Goal: Task Accomplishment & Management: Complete application form

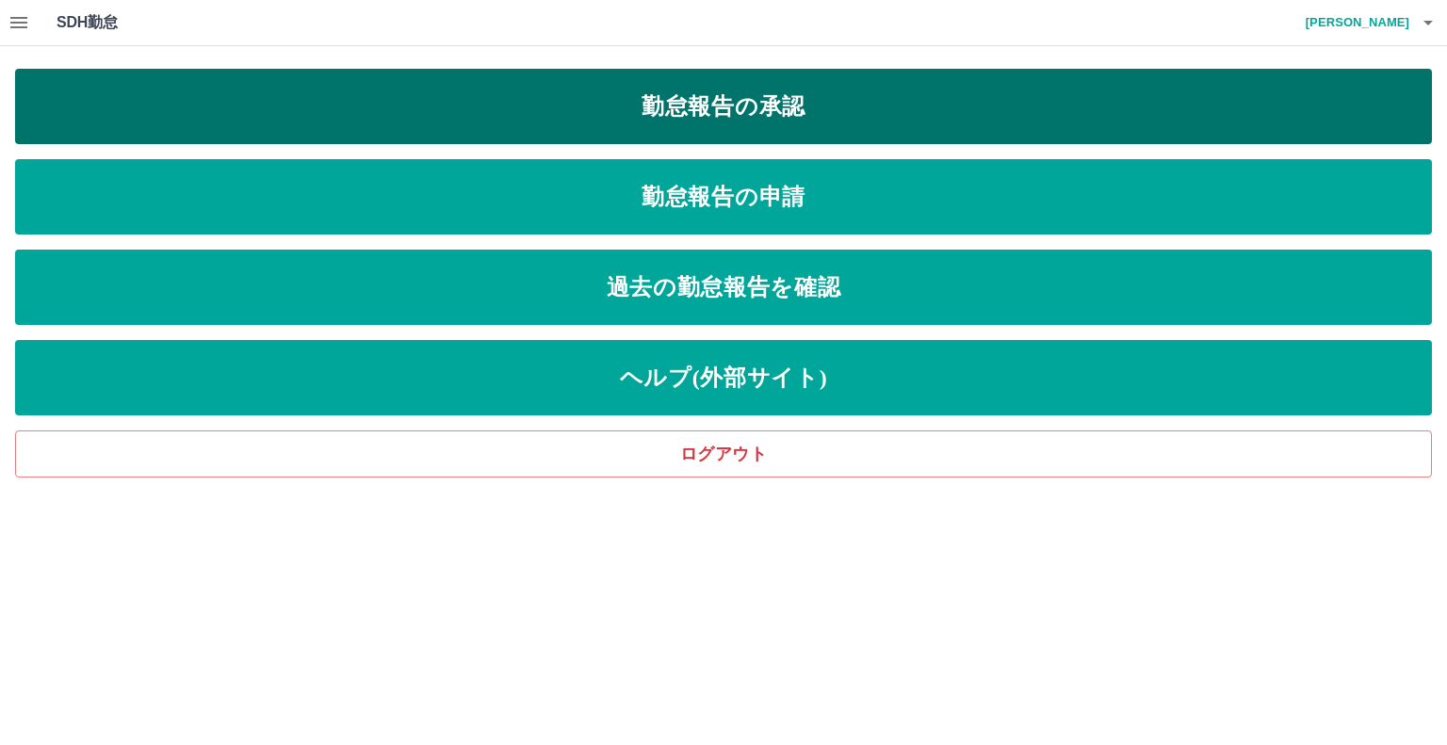
click at [744, 106] on link "勤怠報告の承認" at bounding box center [723, 106] width 1417 height 75
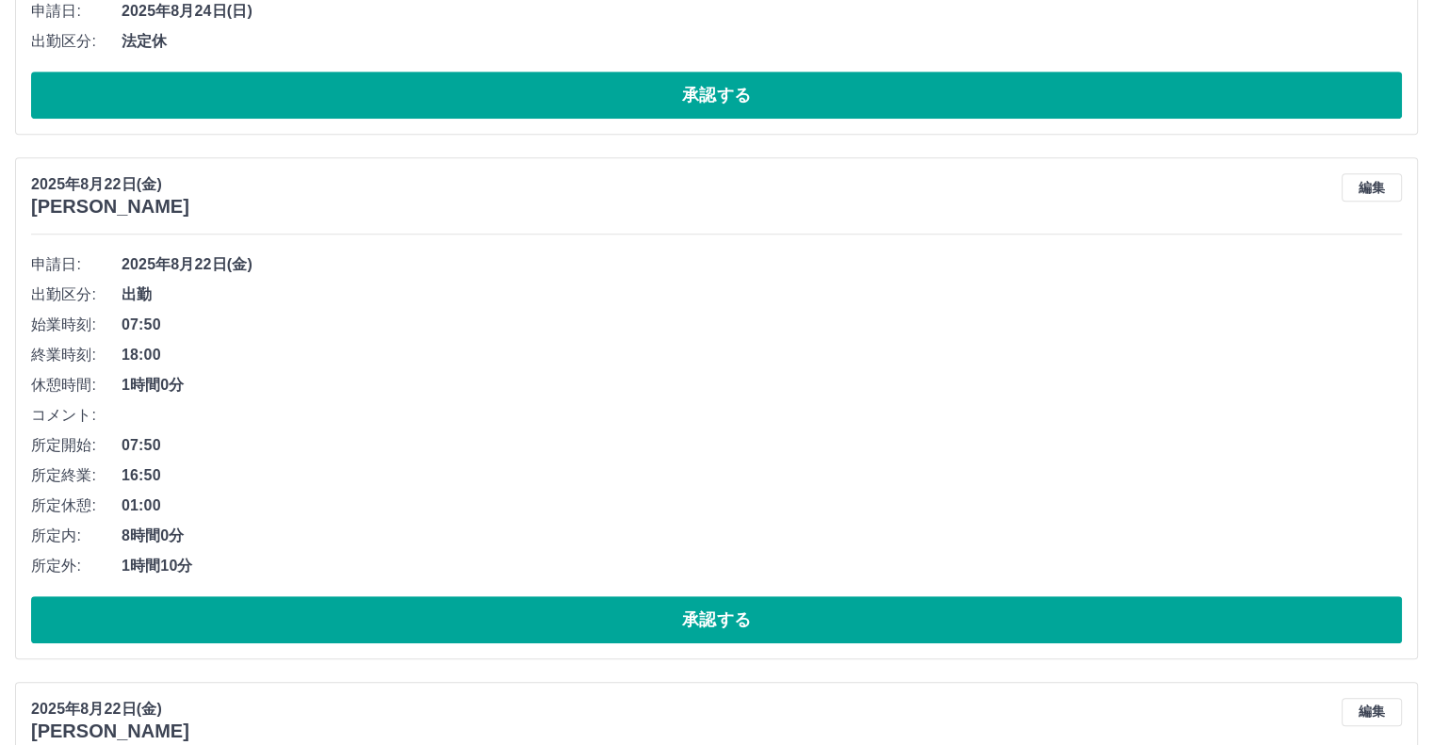
scroll to position [848, 0]
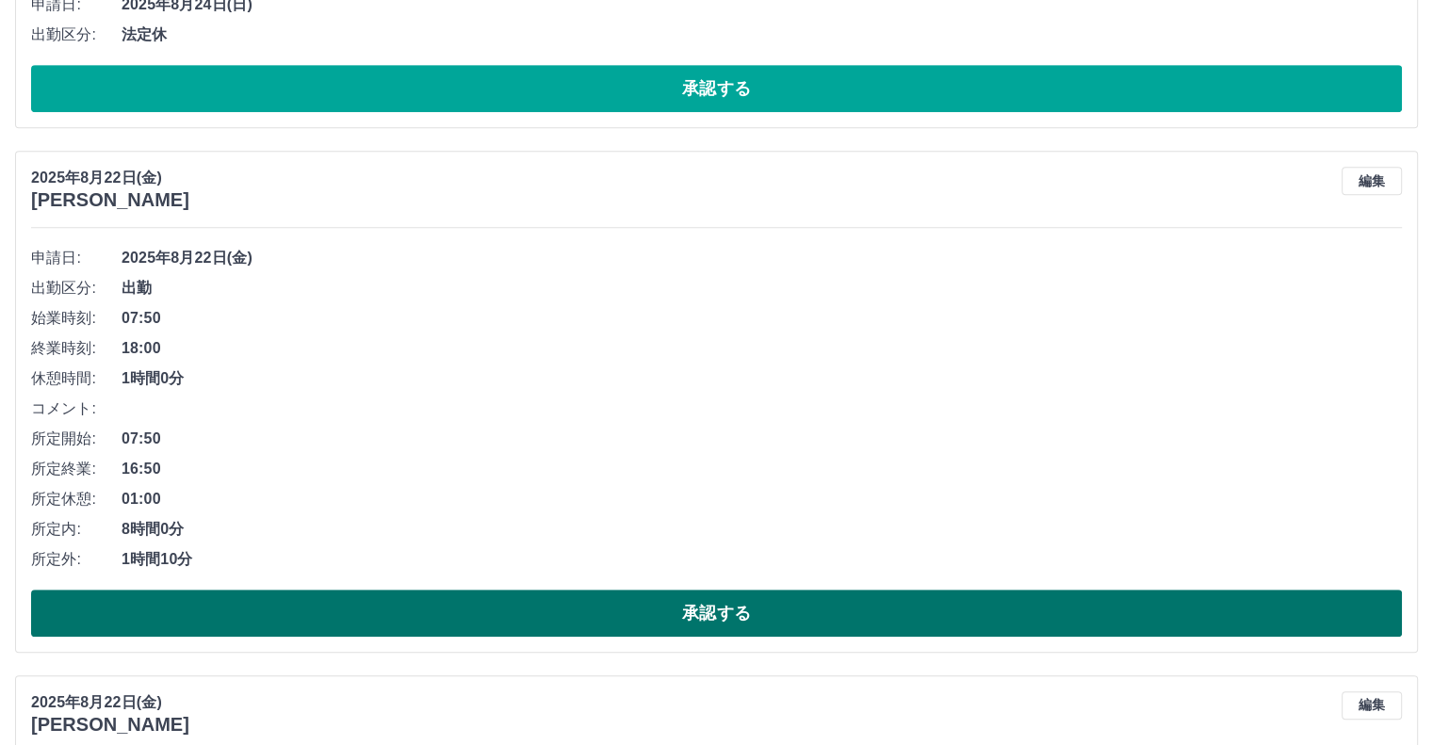
click at [765, 611] on button "承認する" at bounding box center [716, 613] width 1371 height 47
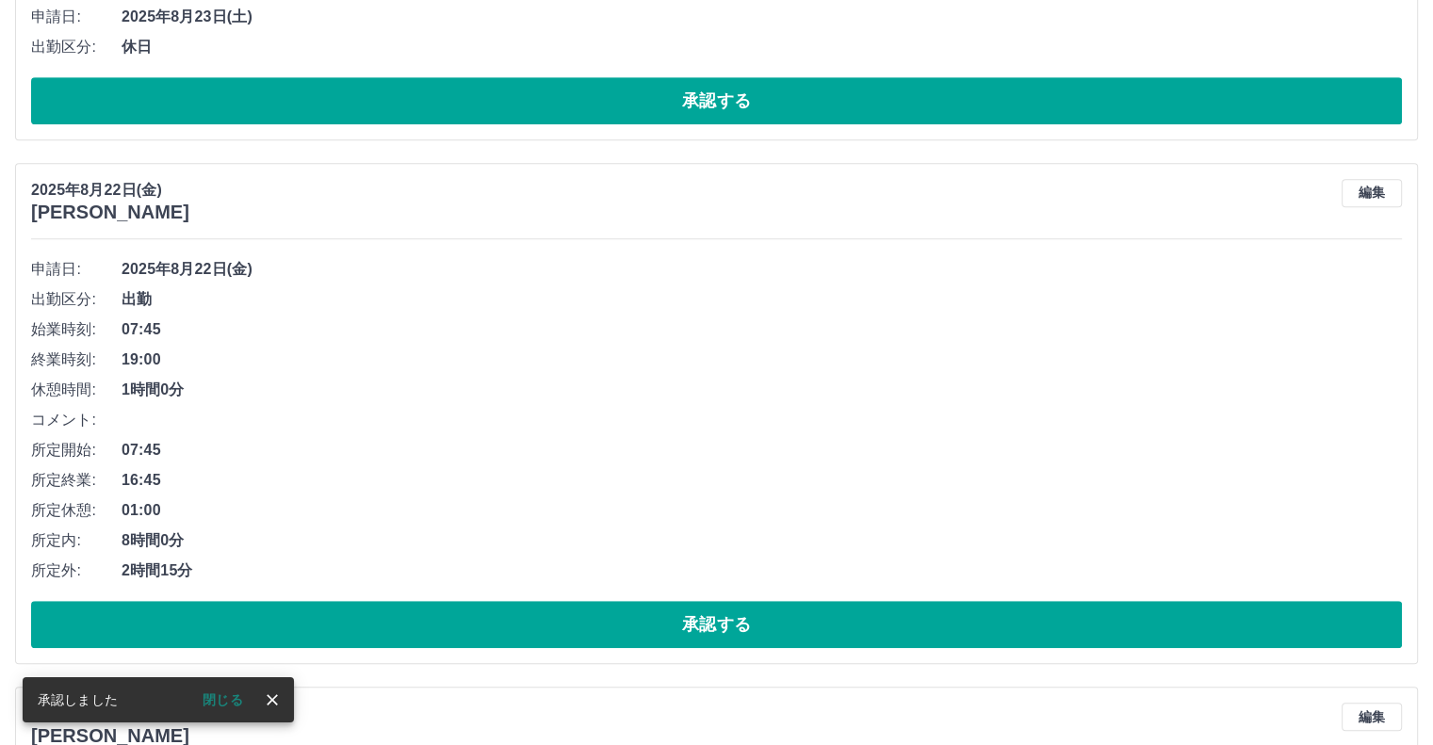
scroll to position [1131, 0]
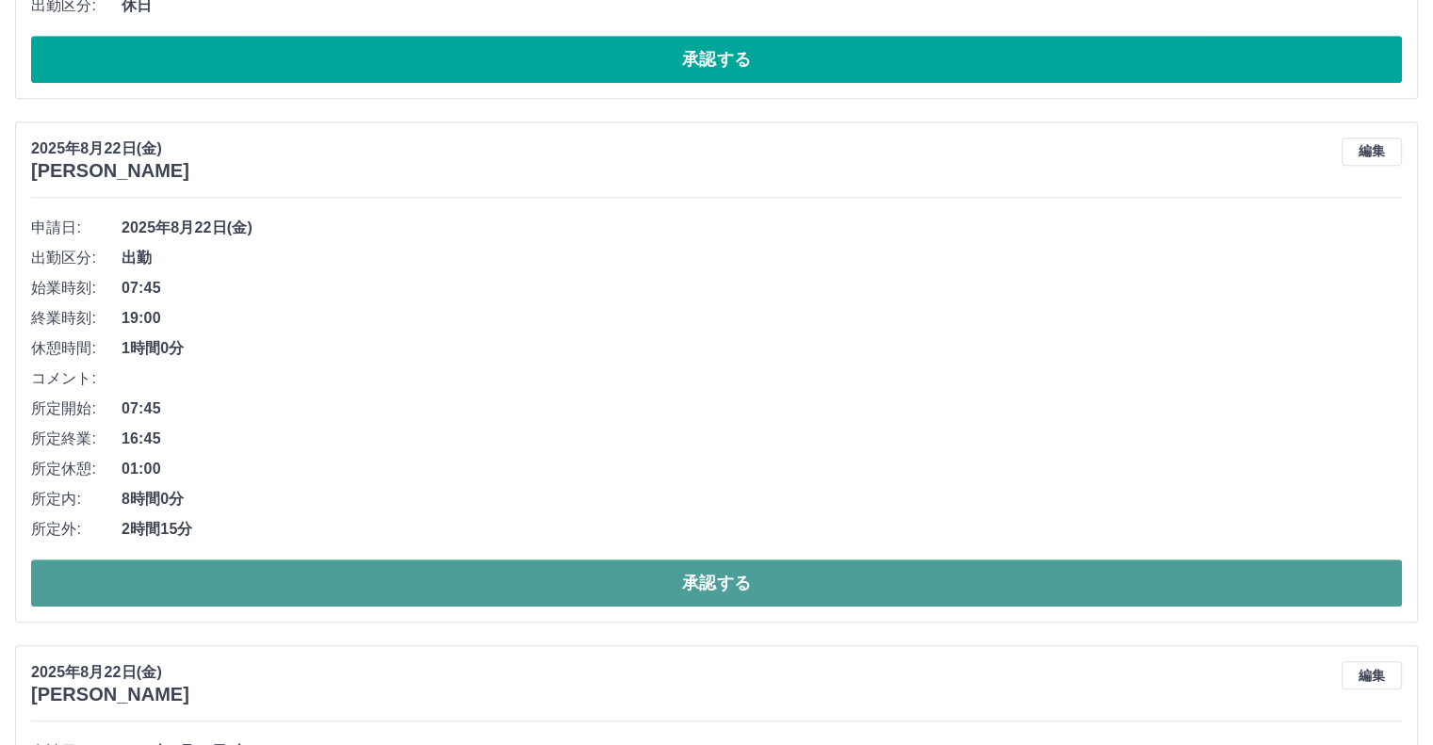
click at [754, 579] on button "承認する" at bounding box center [716, 583] width 1371 height 47
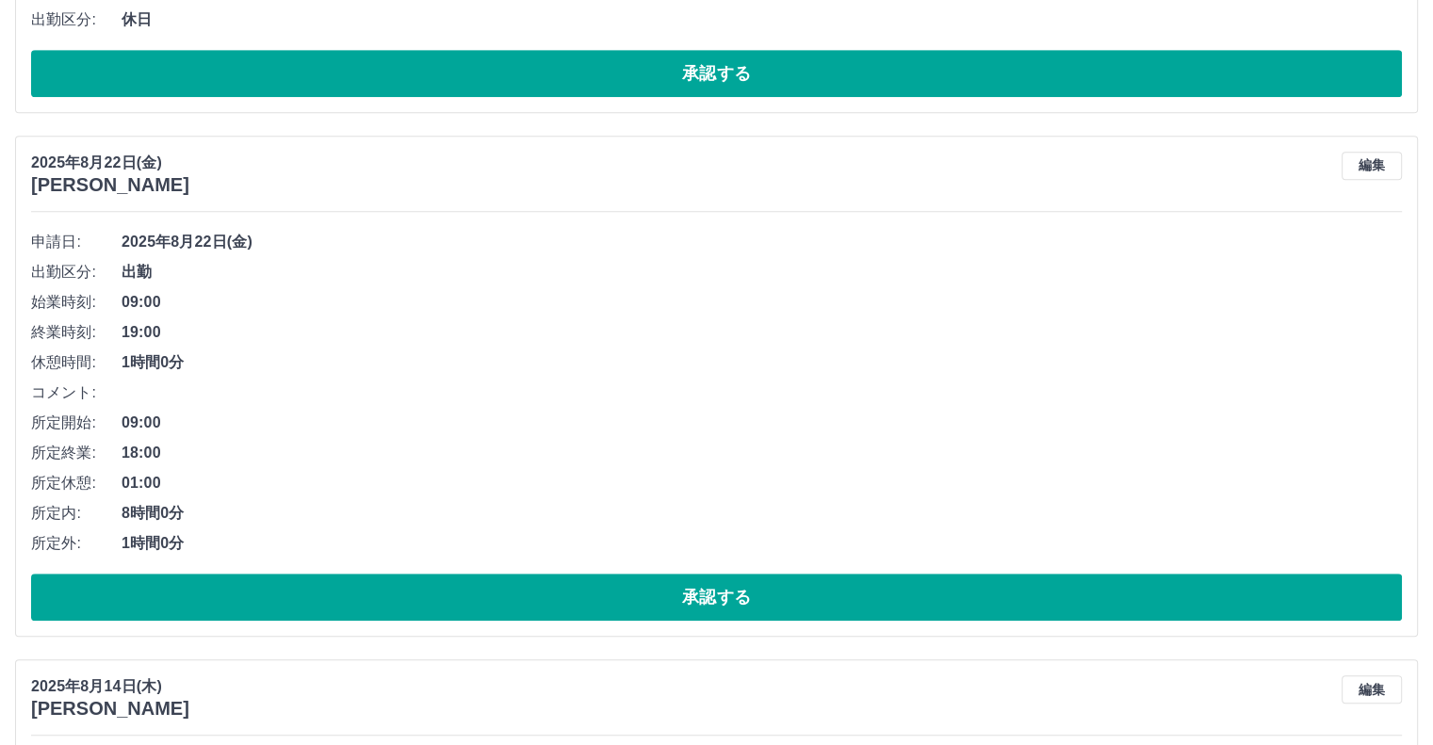
scroll to position [1068, 0]
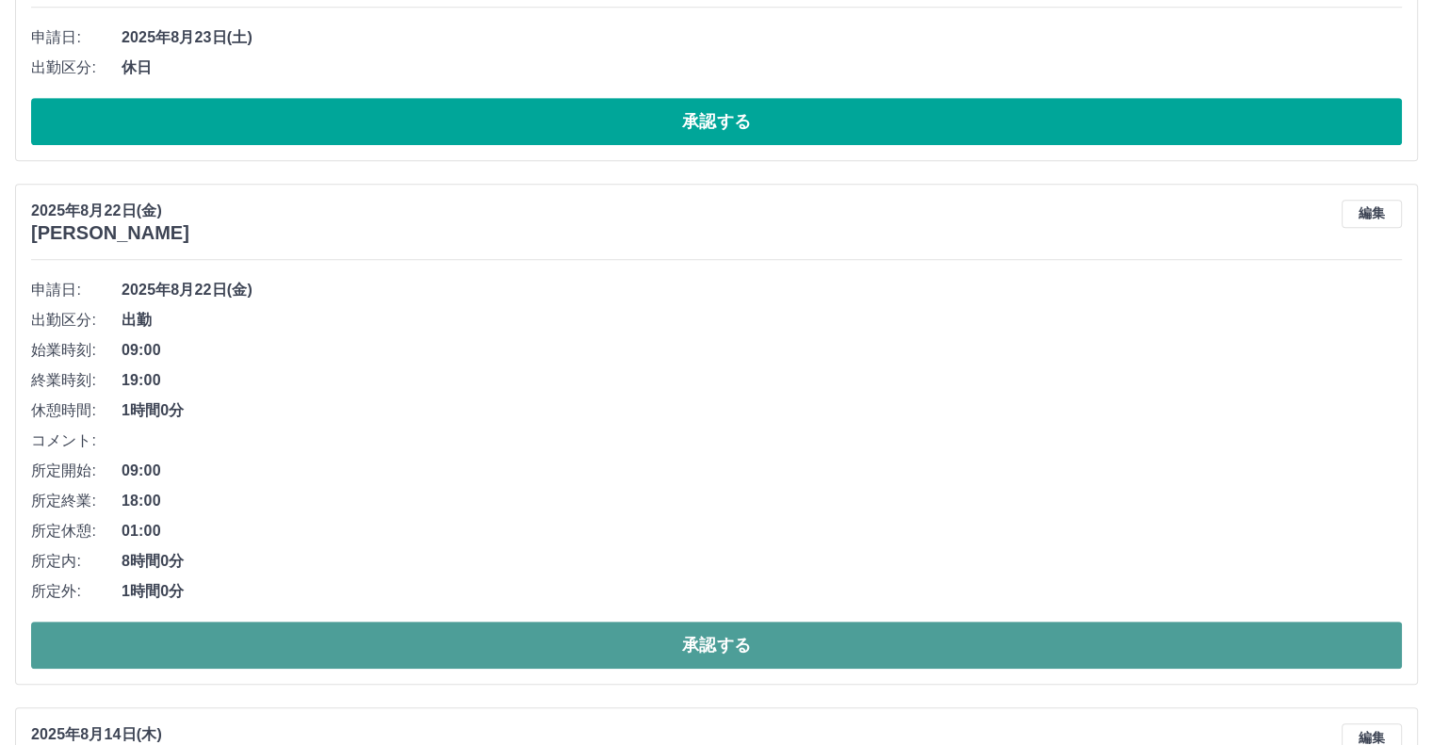
click at [721, 644] on button "承認する" at bounding box center [716, 645] width 1371 height 47
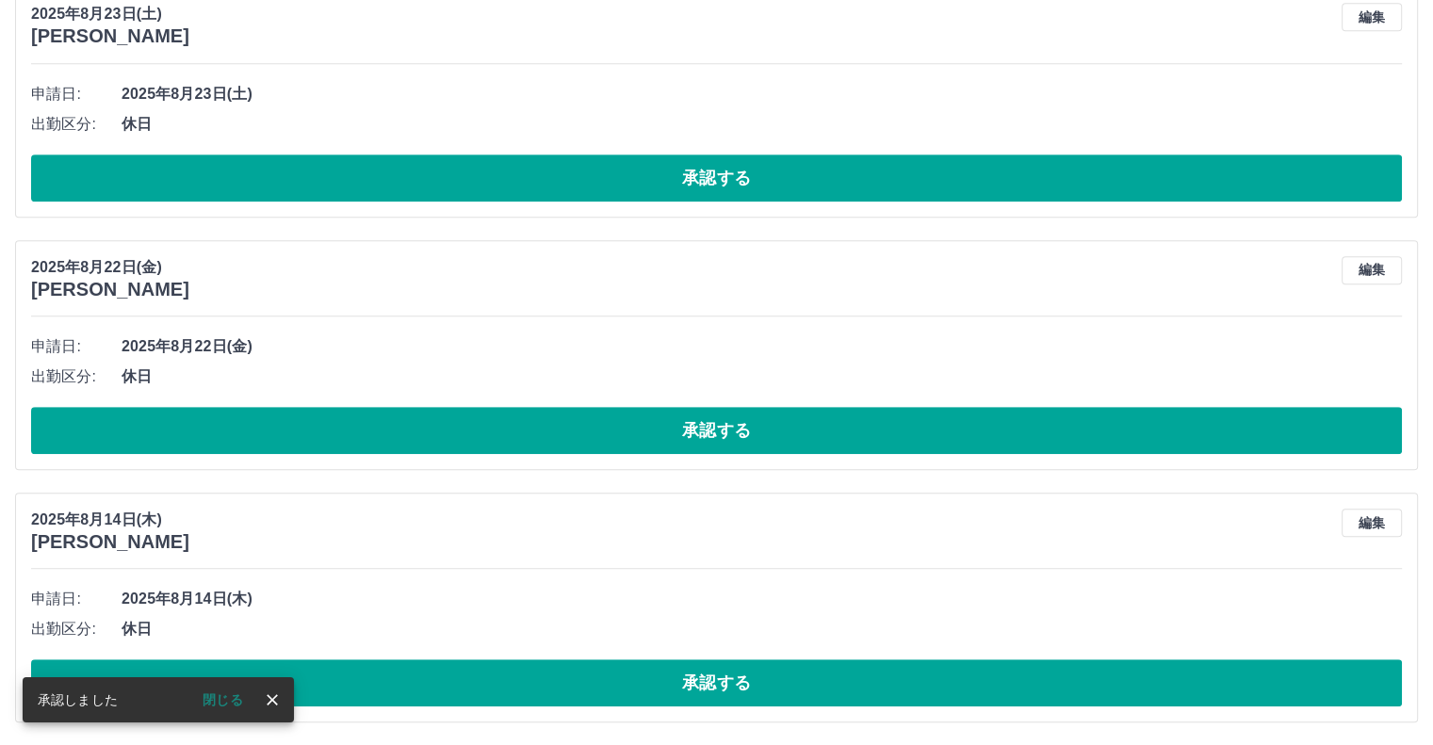
scroll to position [1010, 0]
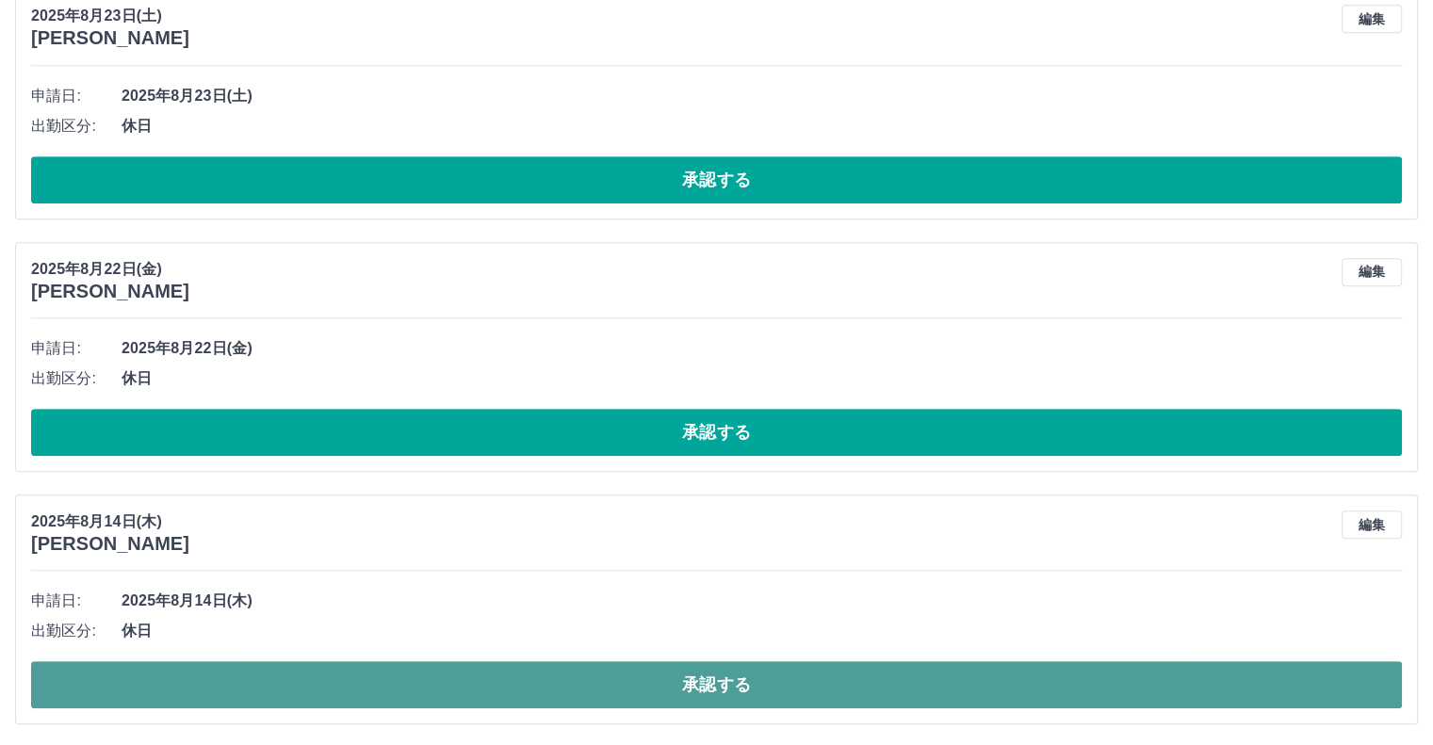
click at [716, 674] on button "承認する" at bounding box center [716, 684] width 1371 height 47
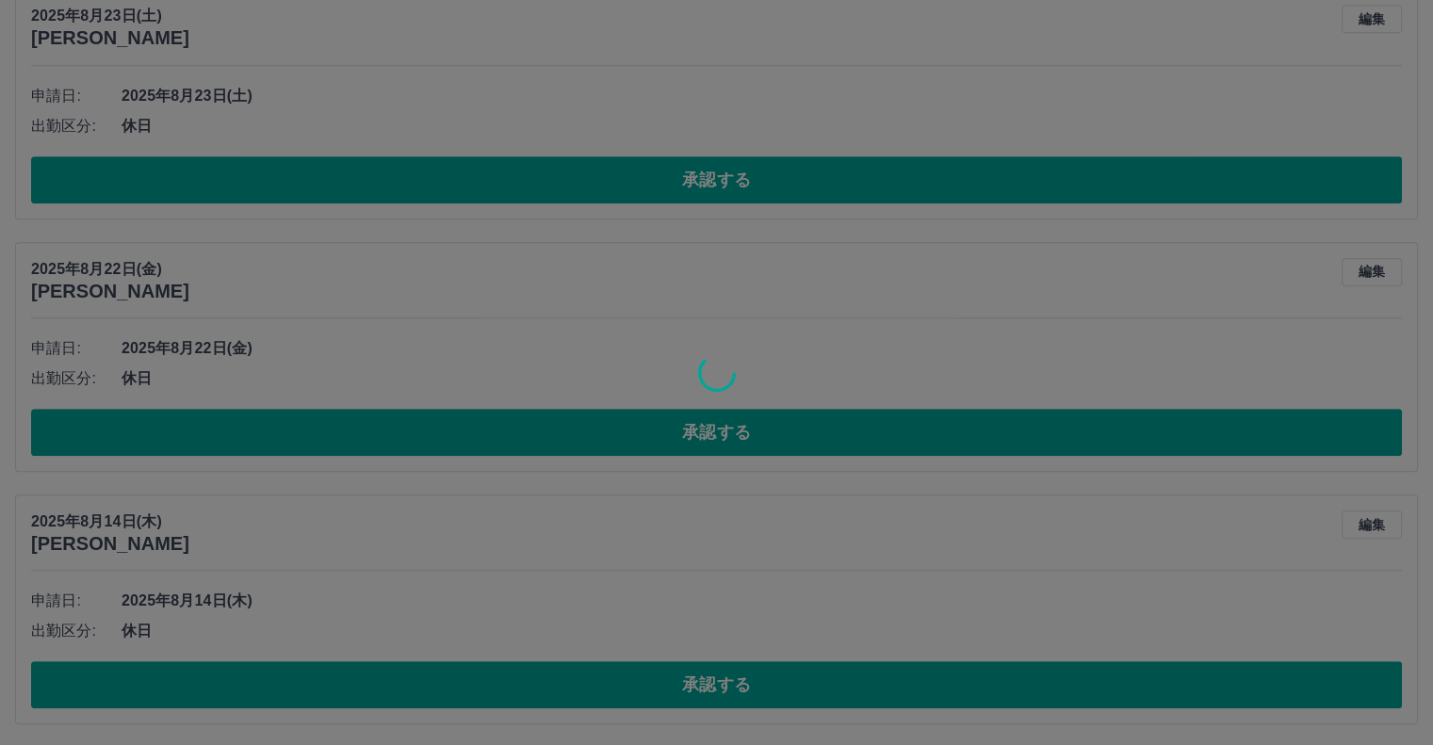
scroll to position [758, 0]
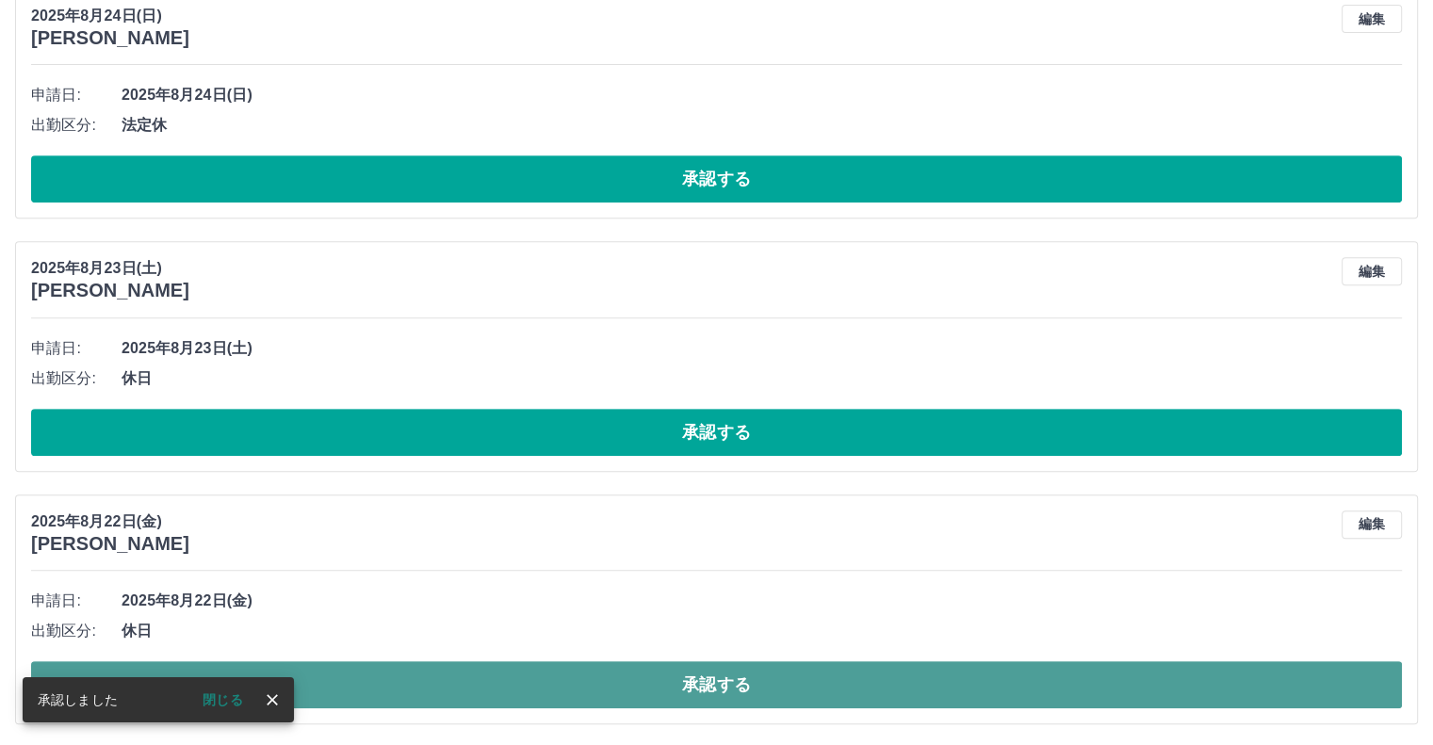
click at [742, 672] on button "承認する" at bounding box center [716, 684] width 1371 height 47
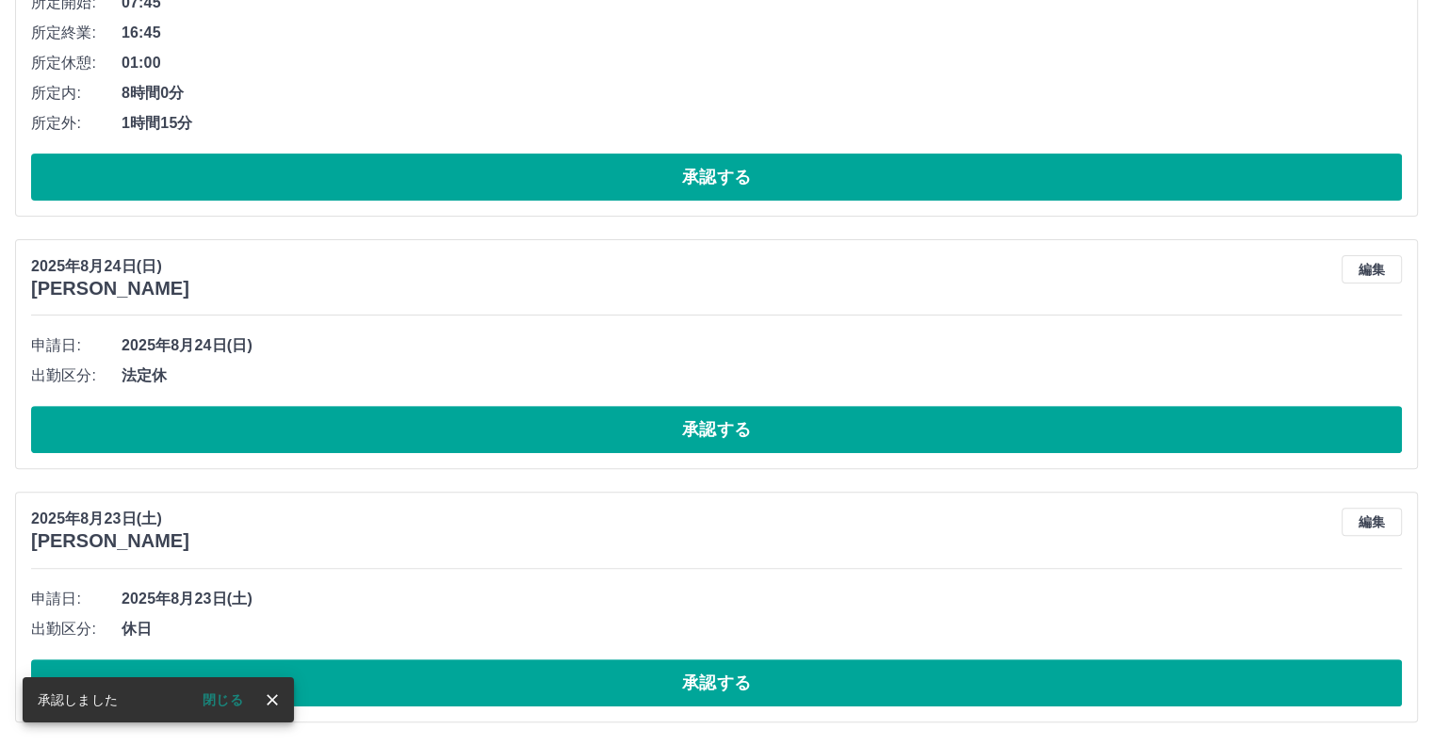
scroll to position [505, 0]
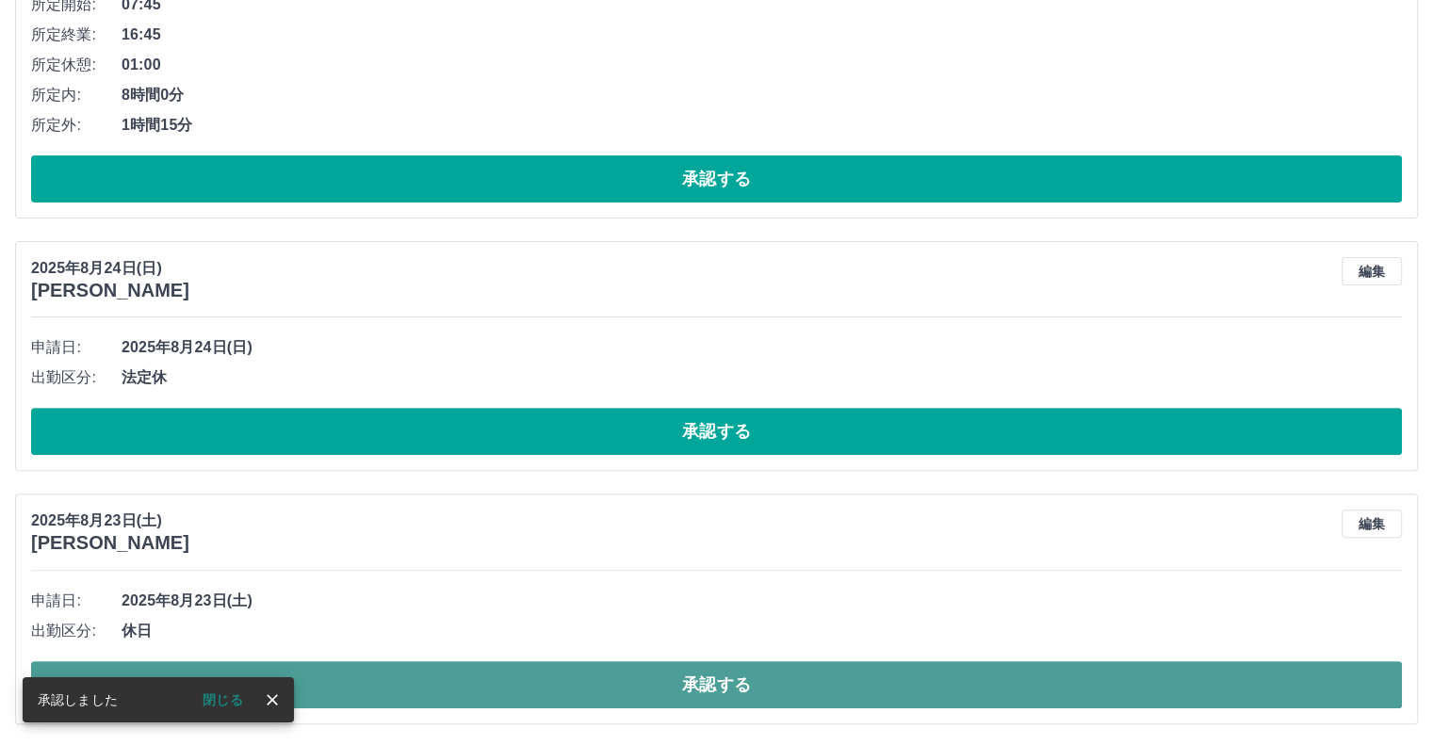
click at [757, 687] on button "承認する" at bounding box center [716, 684] width 1371 height 47
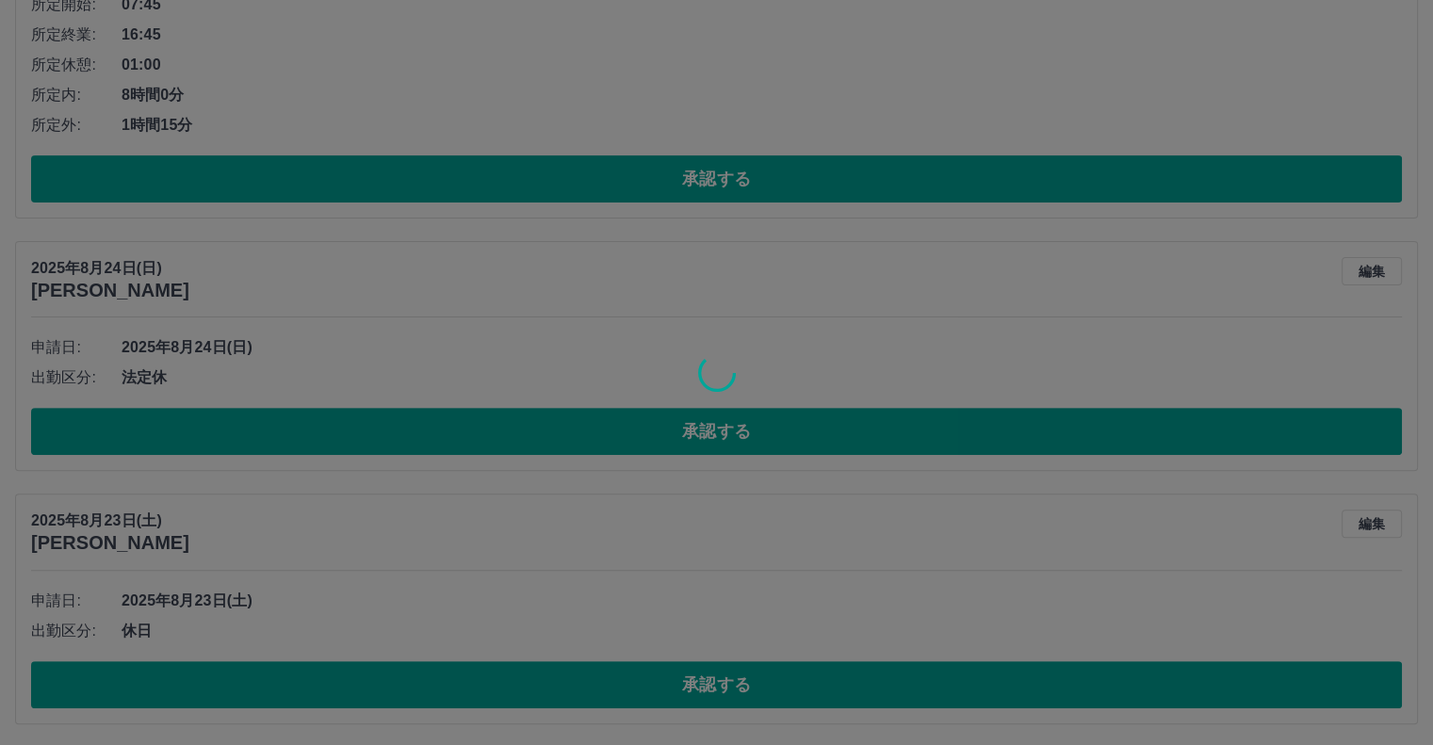
scroll to position [253, 0]
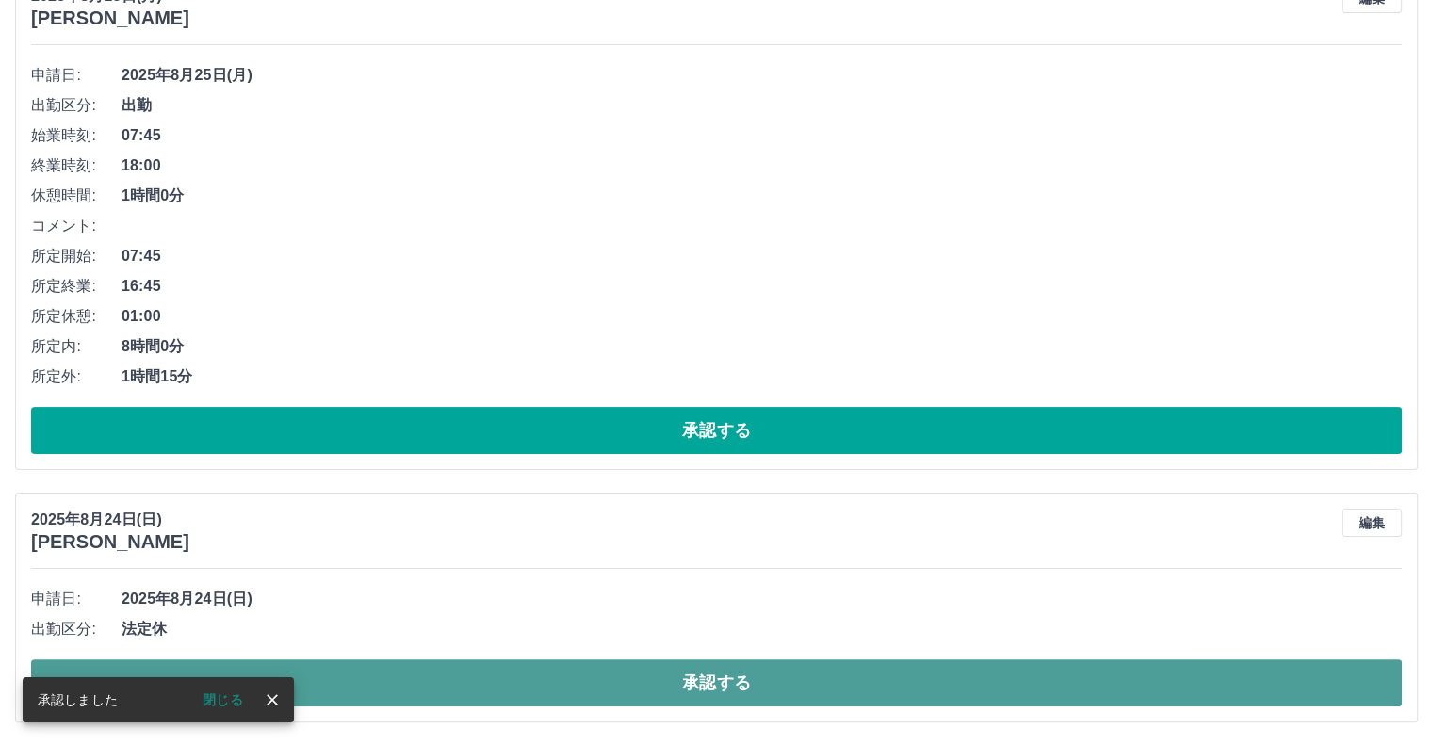
click at [772, 680] on button "承認する" at bounding box center [716, 683] width 1371 height 47
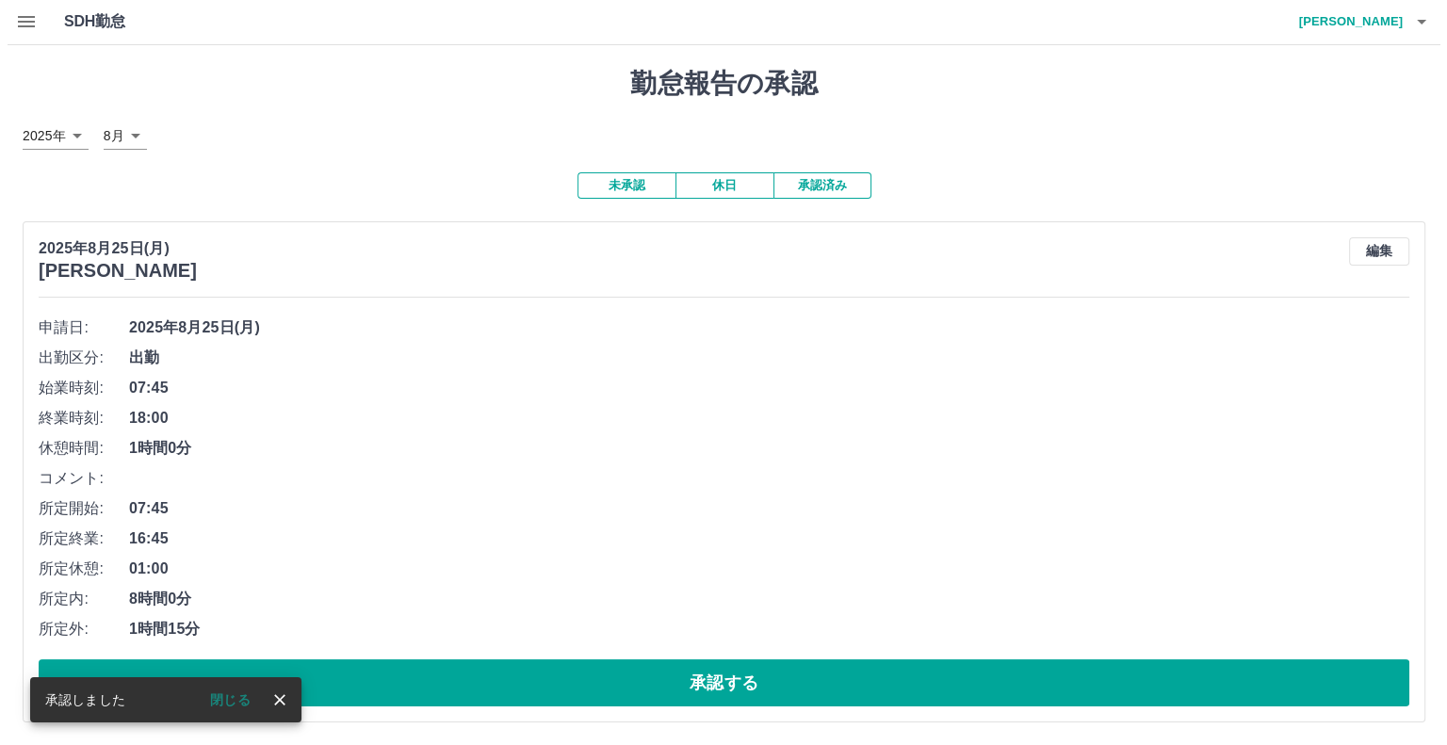
scroll to position [1, 0]
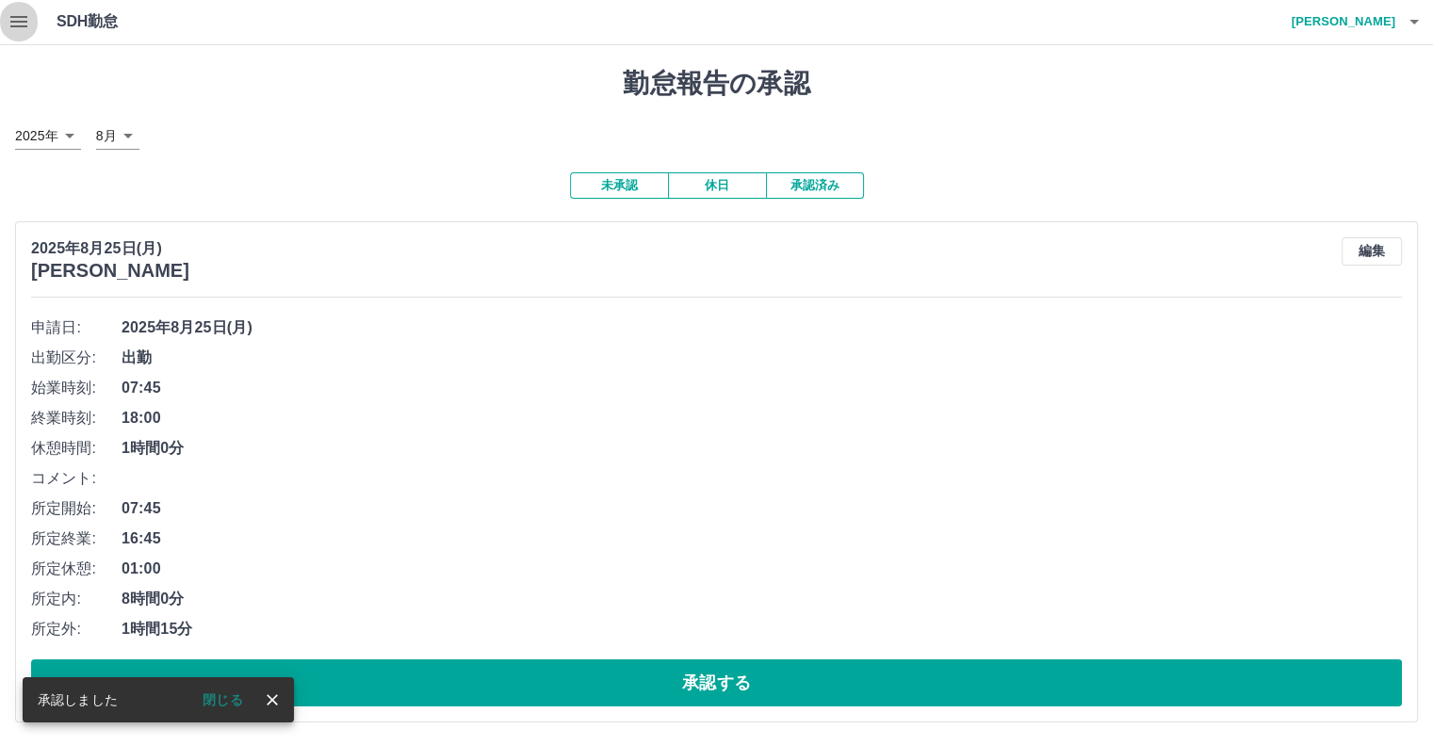
click at [15, 19] on icon "button" at bounding box center [19, 21] width 23 height 23
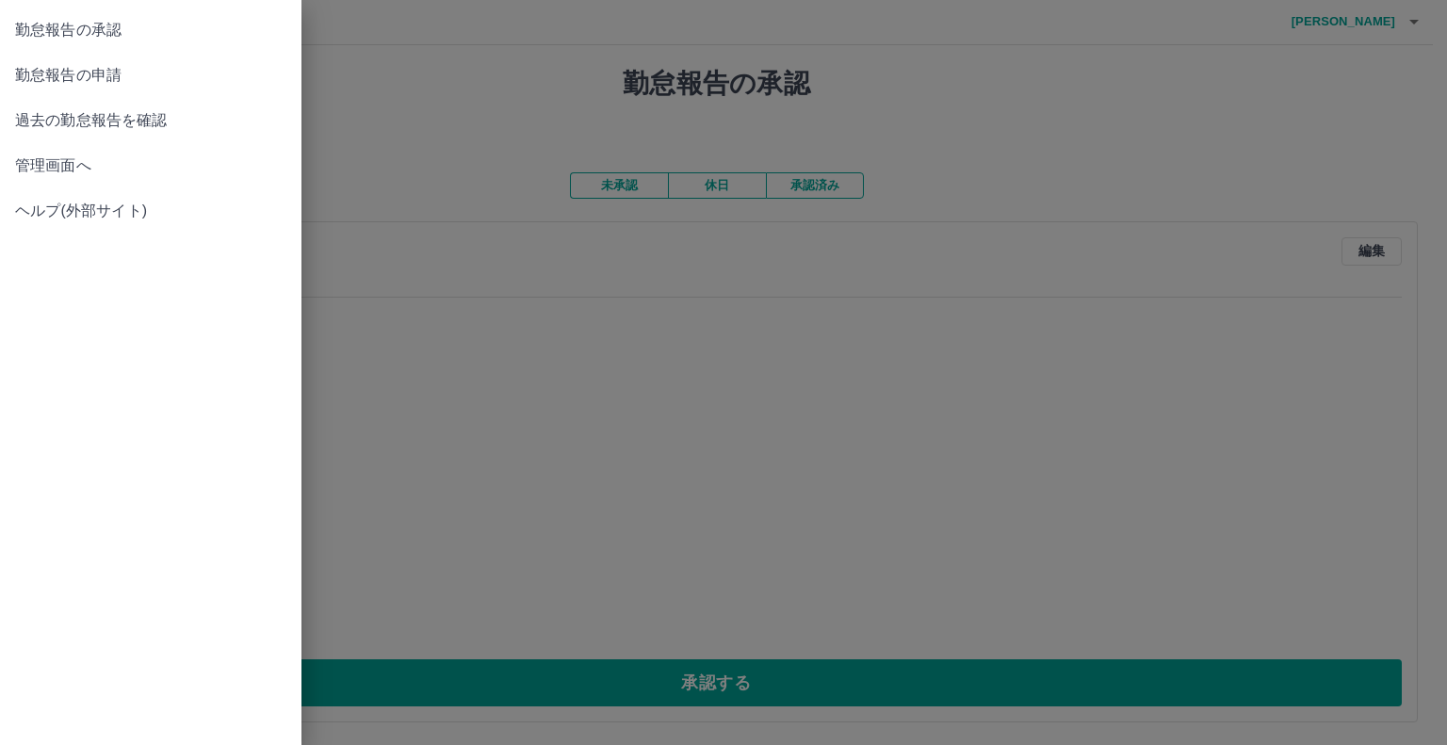
click at [111, 74] on span "勤怠報告の申請" at bounding box center [150, 75] width 271 height 23
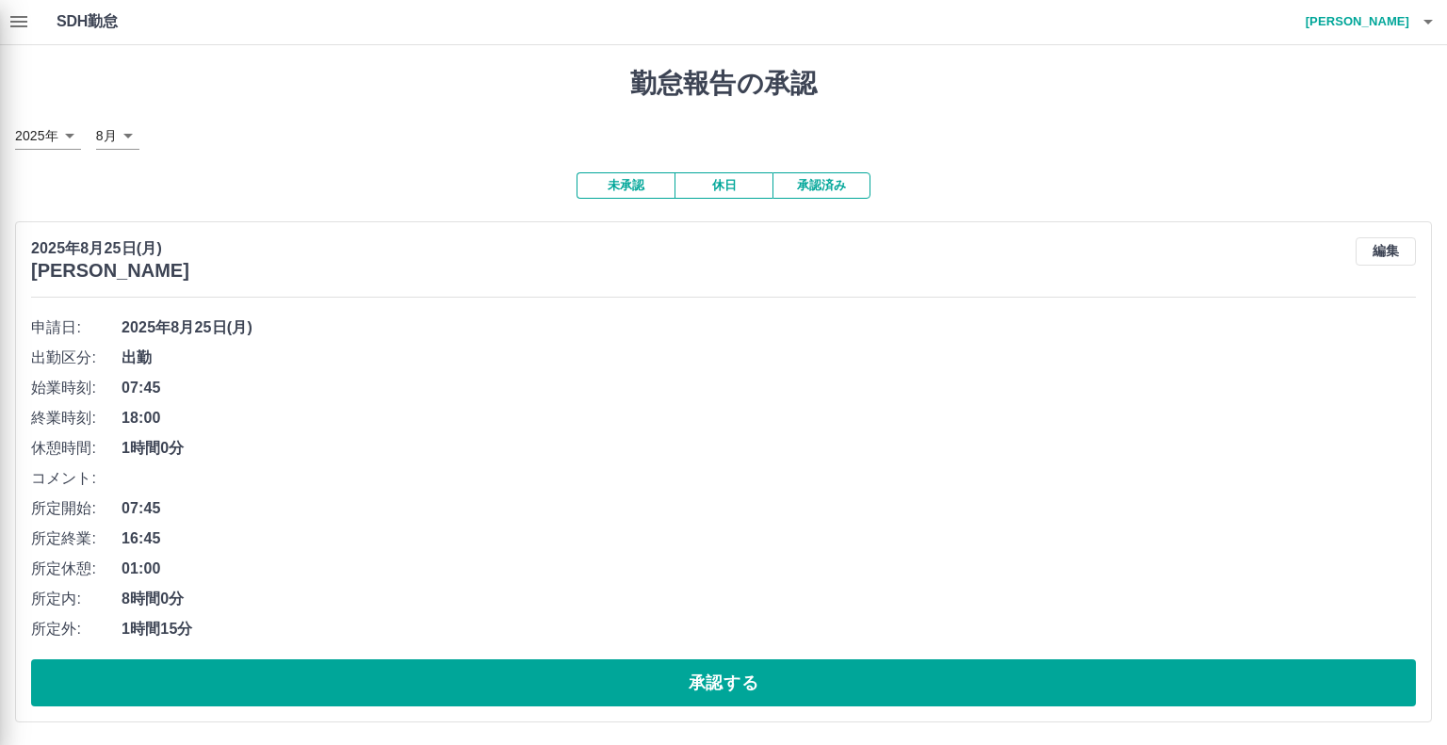
scroll to position [0, 0]
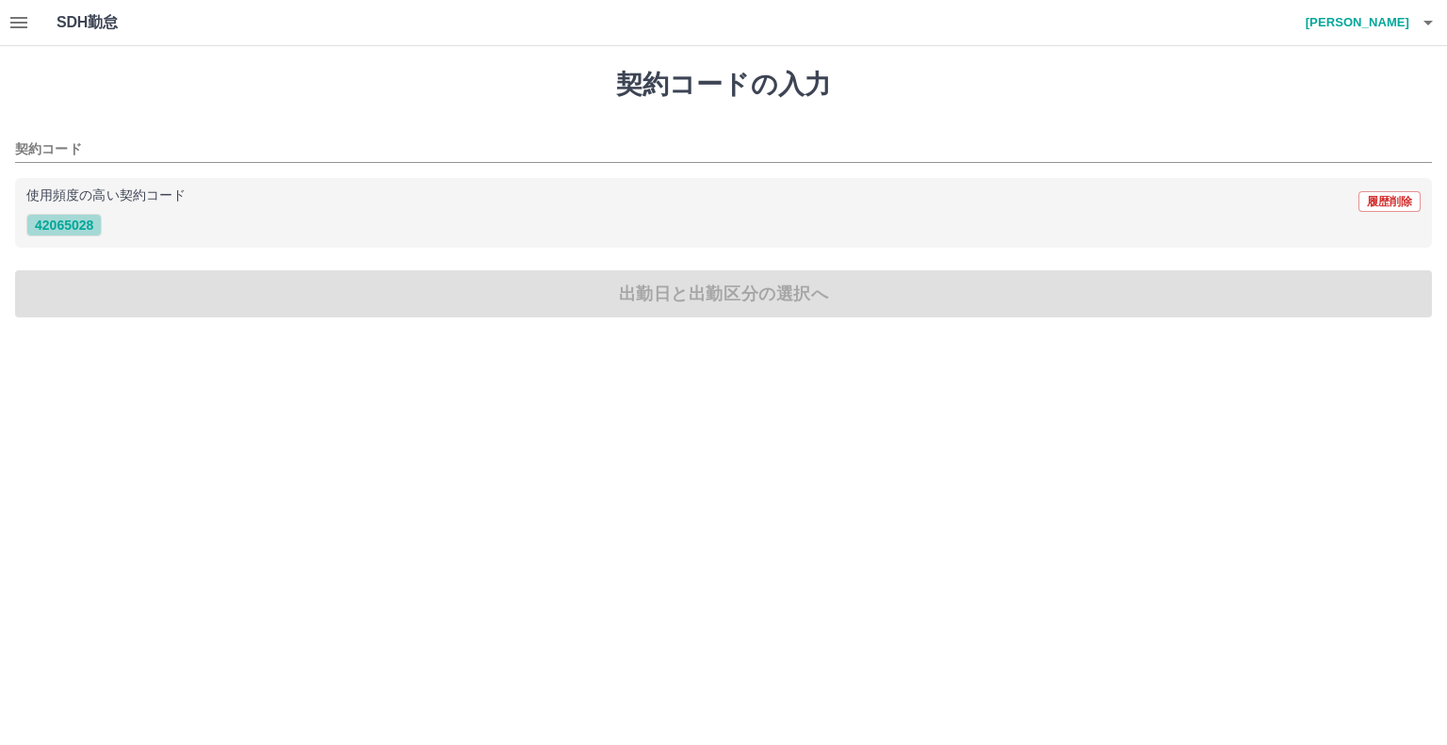
click at [80, 226] on button "42065028" at bounding box center [63, 225] width 75 height 23
type input "********"
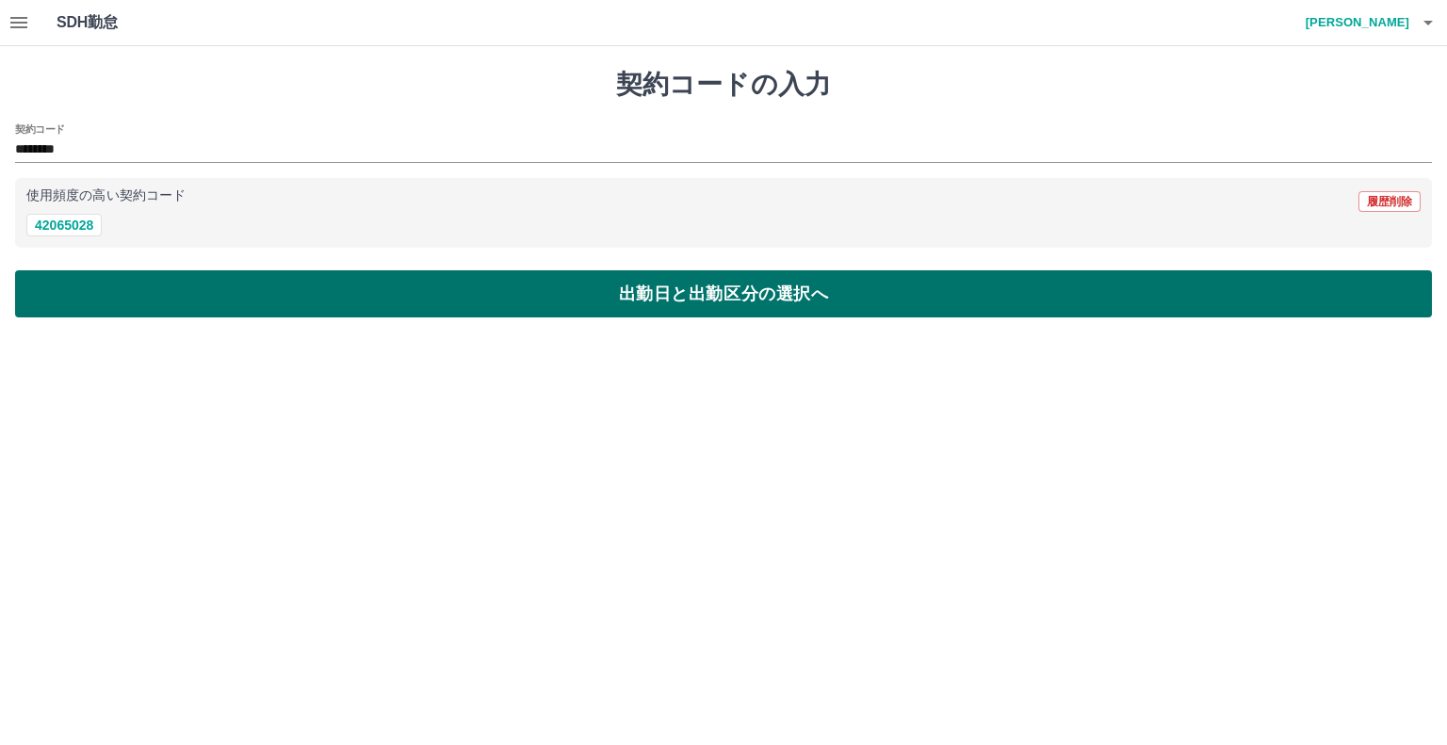
click at [688, 281] on button "出勤日と出勤区分の選択へ" at bounding box center [723, 293] width 1417 height 47
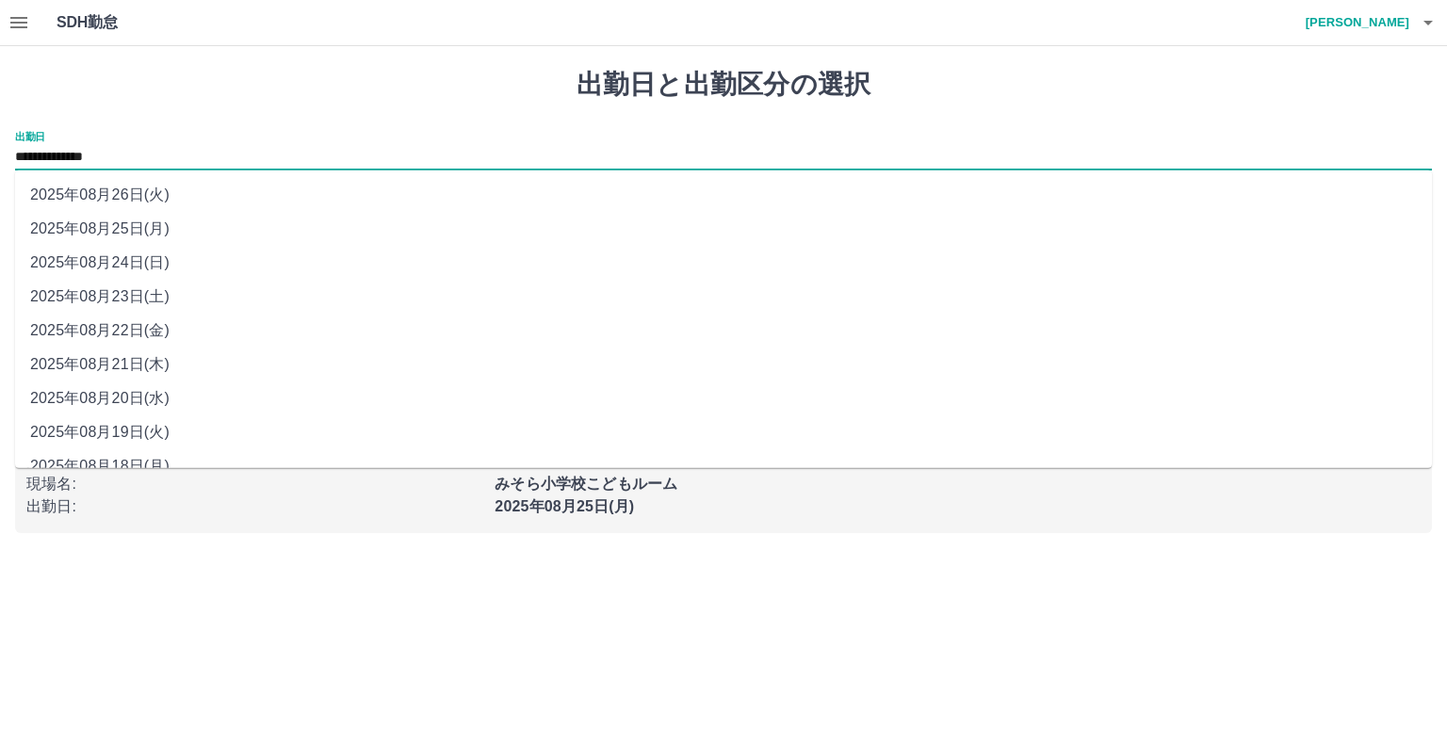
click at [154, 152] on input "**********" at bounding box center [723, 158] width 1417 height 24
click at [139, 301] on li "2025年08月23日(土)" at bounding box center [723, 297] width 1417 height 34
type input "**********"
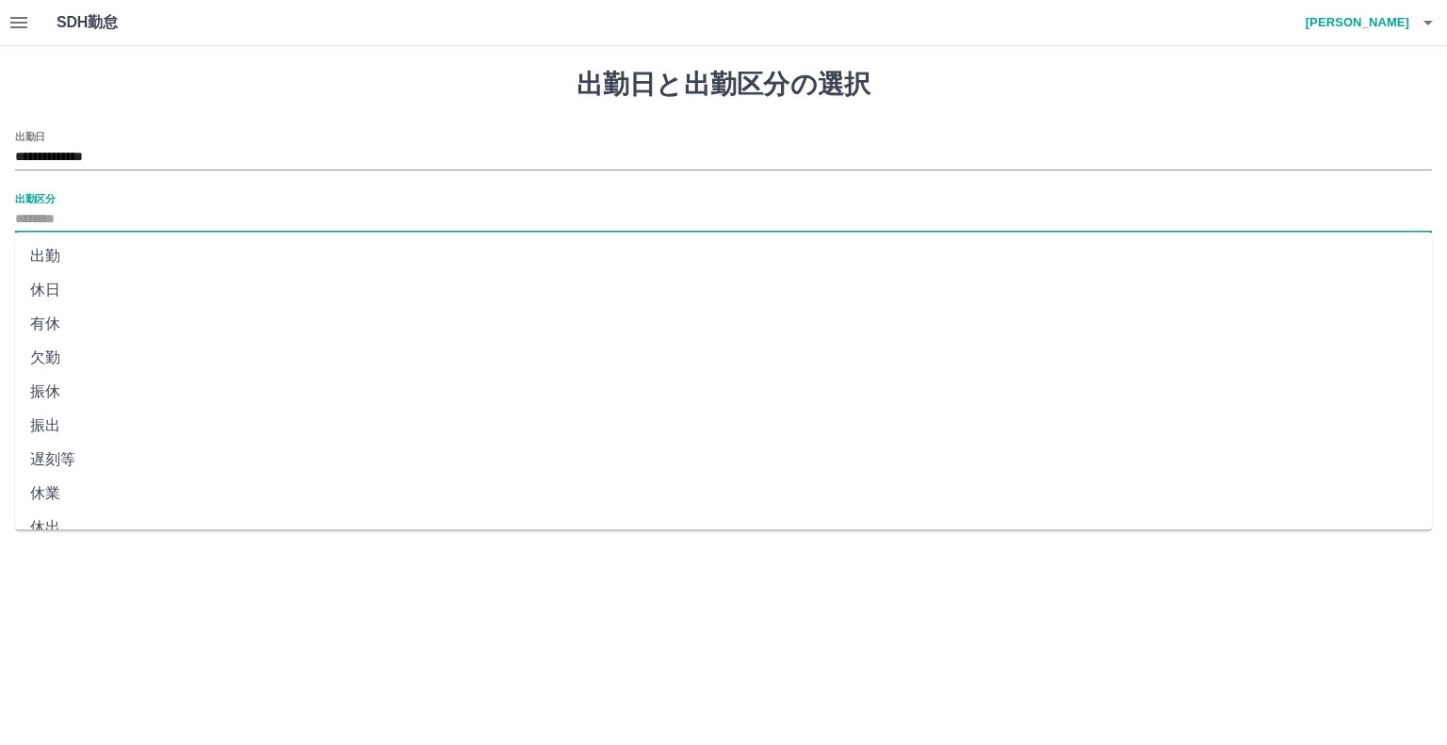
click at [53, 220] on input "出勤区分" at bounding box center [723, 220] width 1417 height 24
click at [51, 294] on li "休日" at bounding box center [723, 290] width 1417 height 34
type input "**"
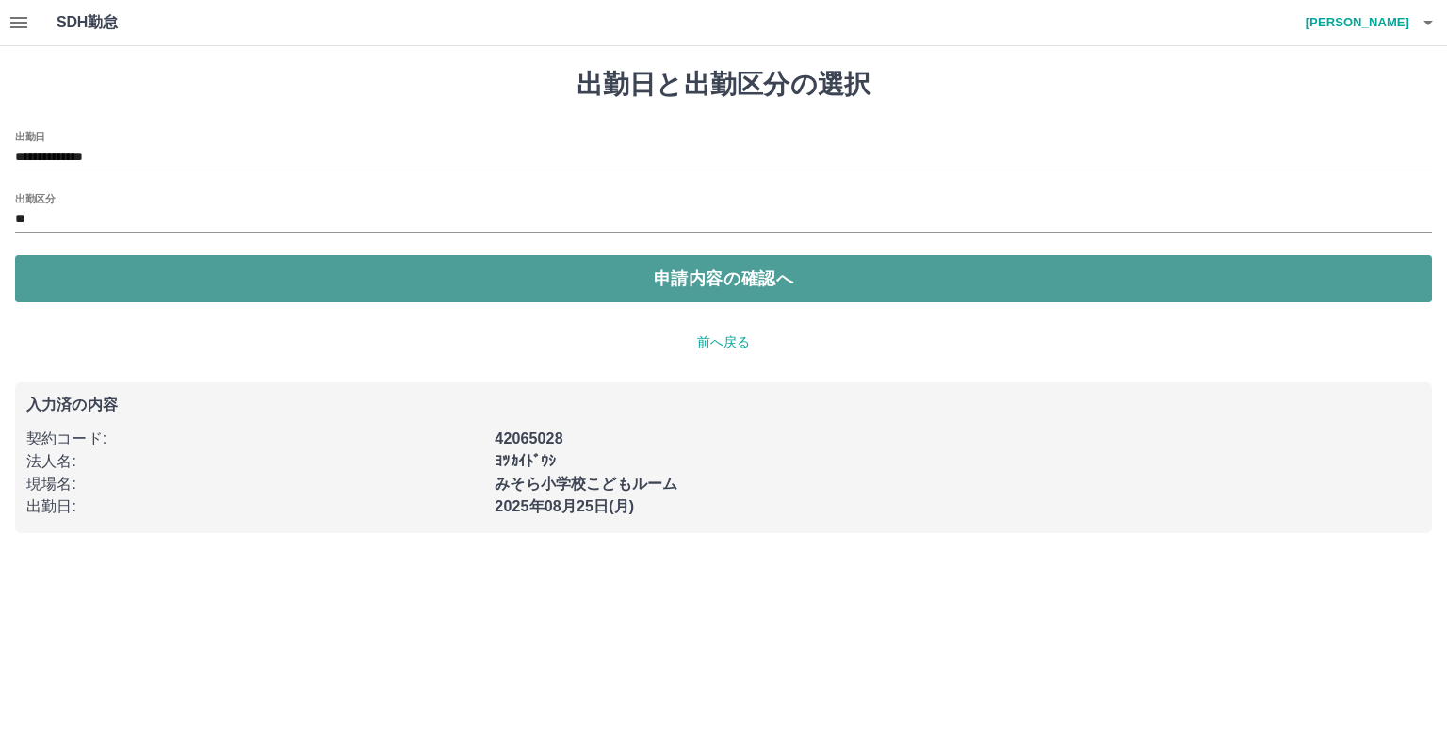
click at [763, 290] on button "申請内容の確認へ" at bounding box center [723, 278] width 1417 height 47
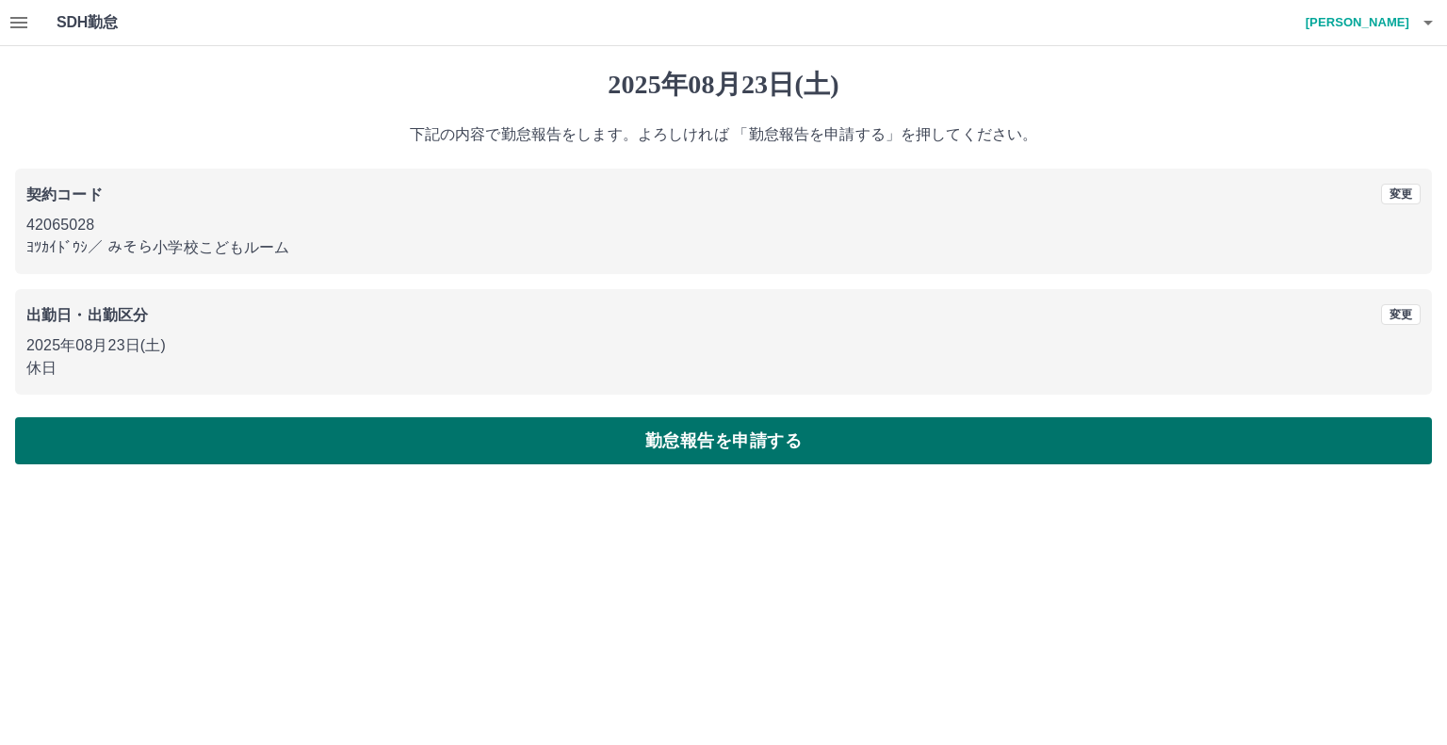
click at [746, 439] on button "勤怠報告を申請する" at bounding box center [723, 440] width 1417 height 47
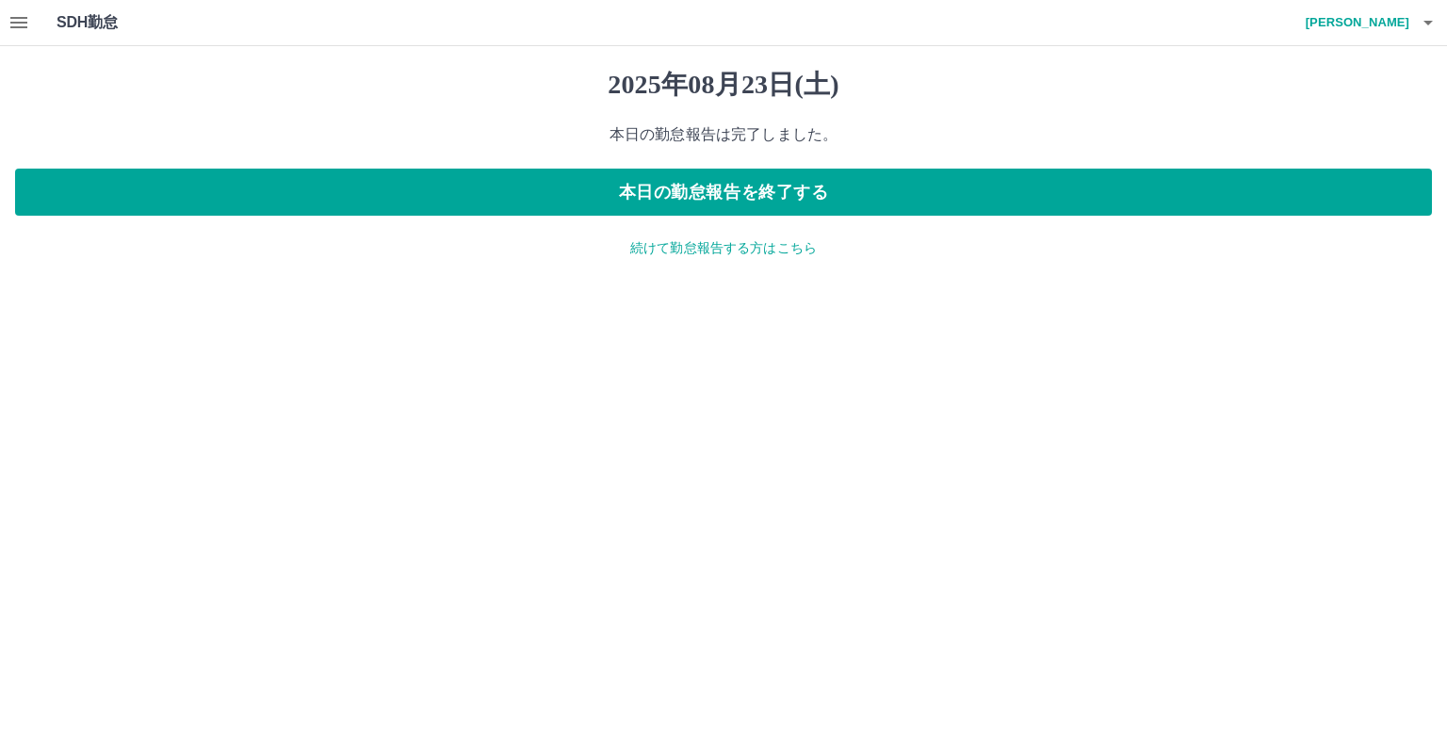
click at [727, 244] on p "続けて勤怠報告する方はこちら" at bounding box center [723, 248] width 1417 height 20
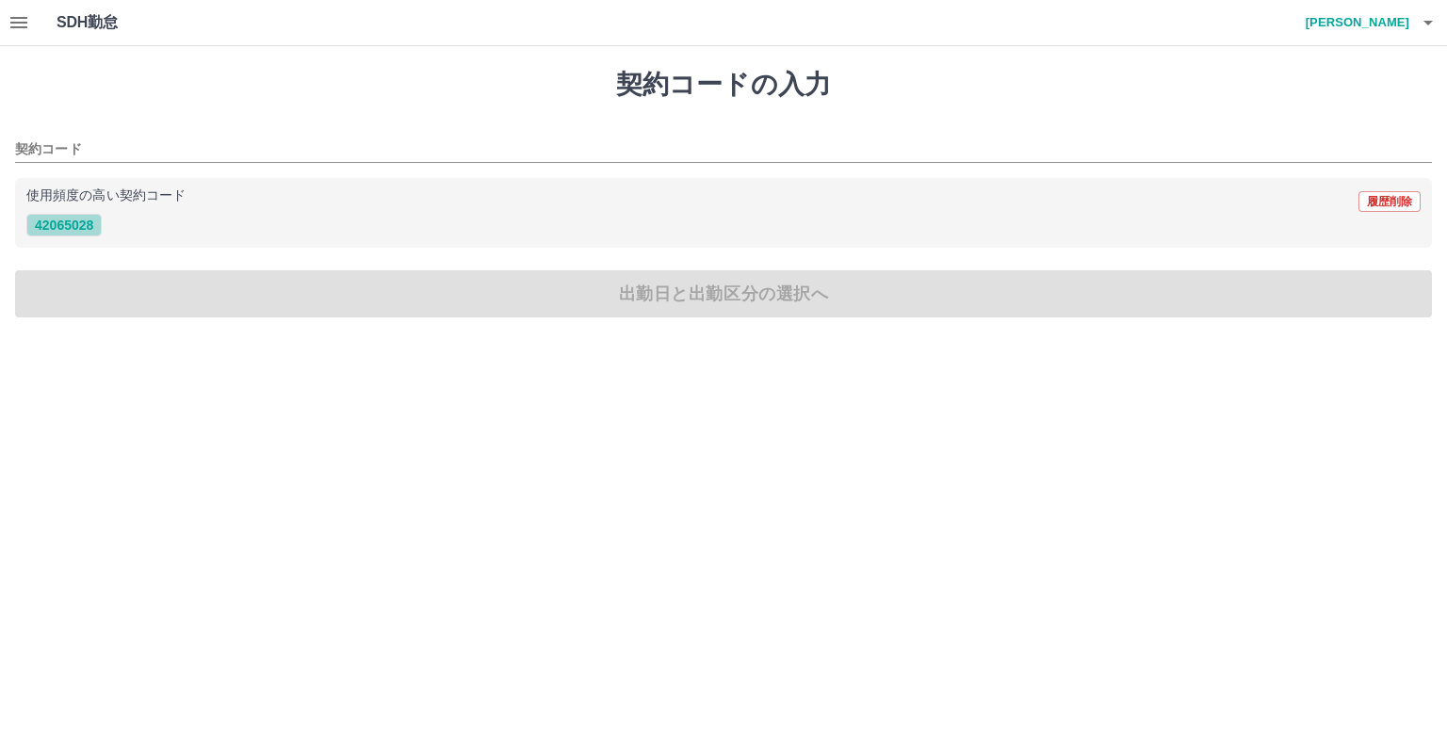
click at [91, 225] on button "42065028" at bounding box center [63, 225] width 75 height 23
type input "********"
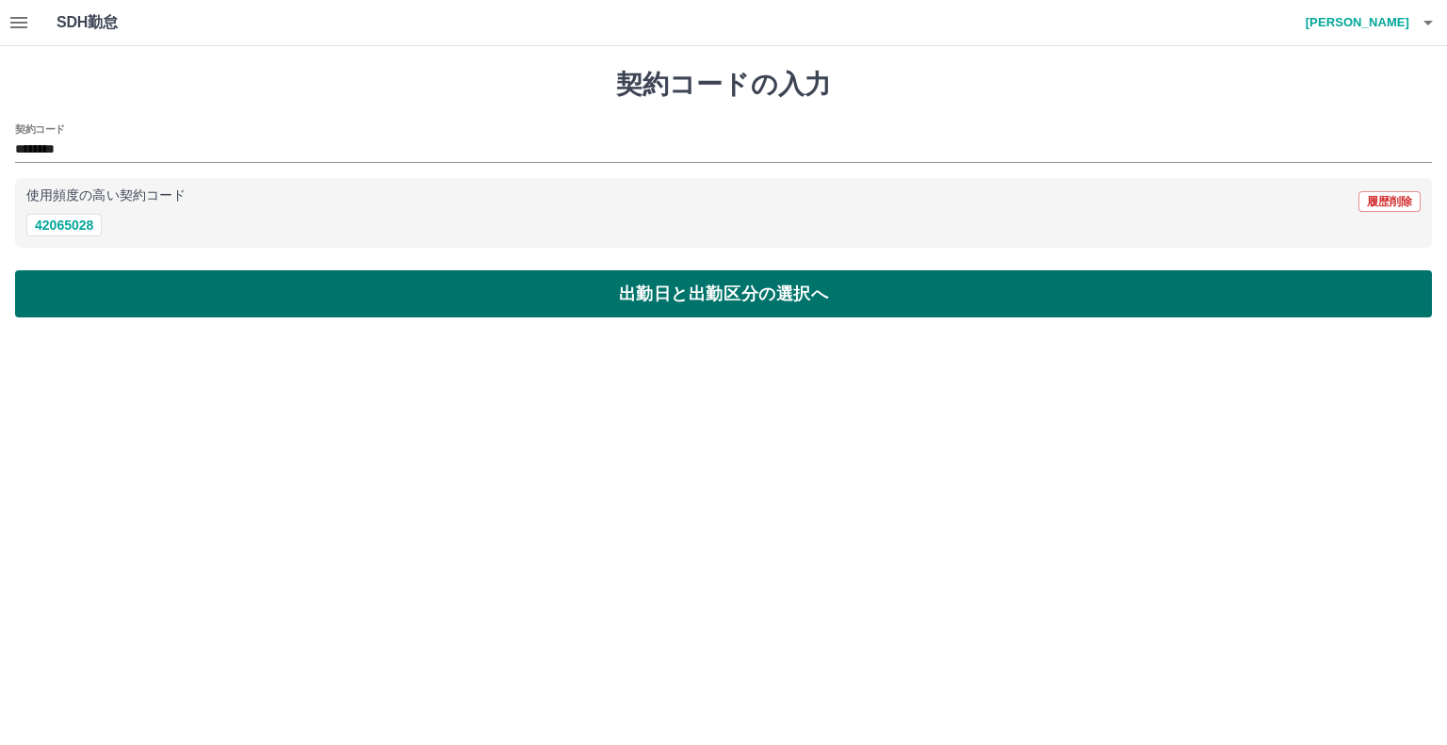
click at [668, 285] on button "出勤日と出勤区分の選択へ" at bounding box center [723, 293] width 1417 height 47
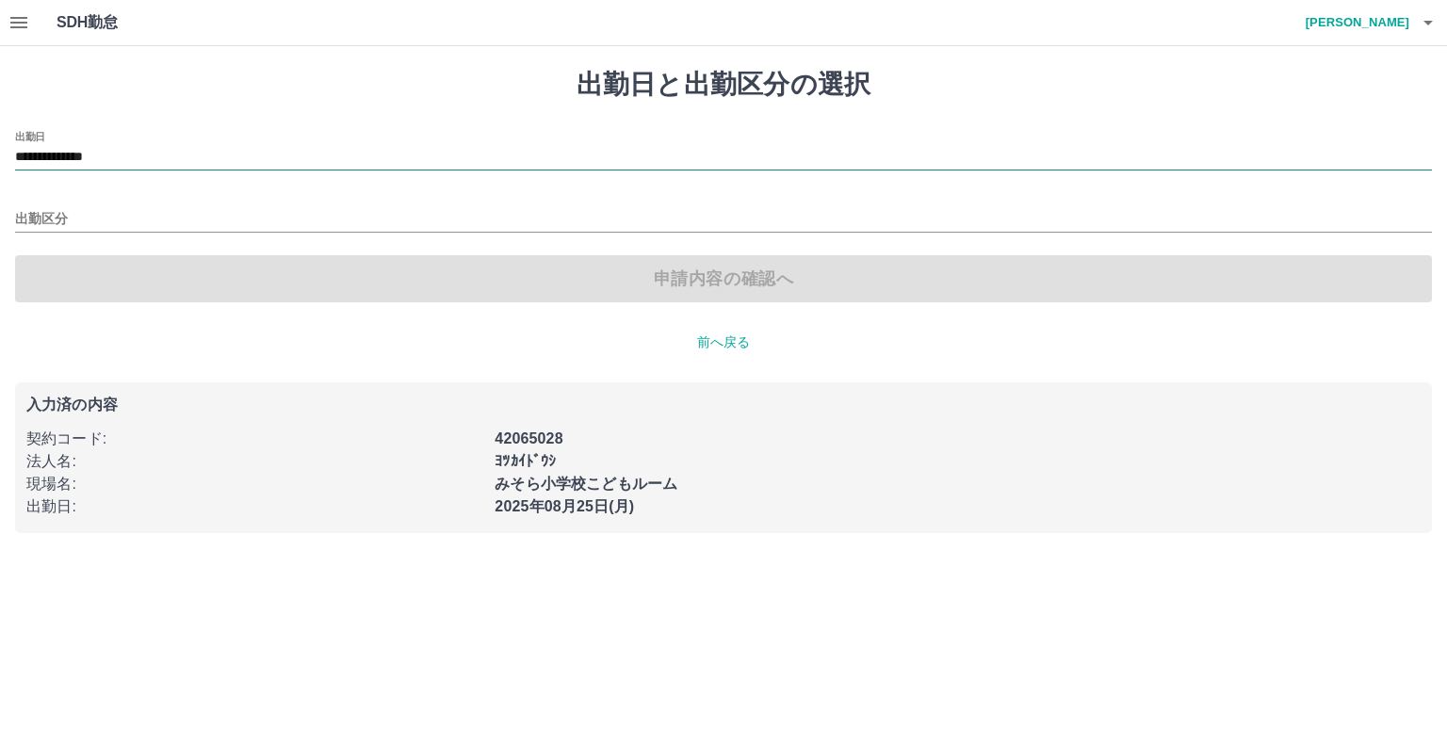
click at [149, 153] on input "**********" at bounding box center [723, 158] width 1417 height 24
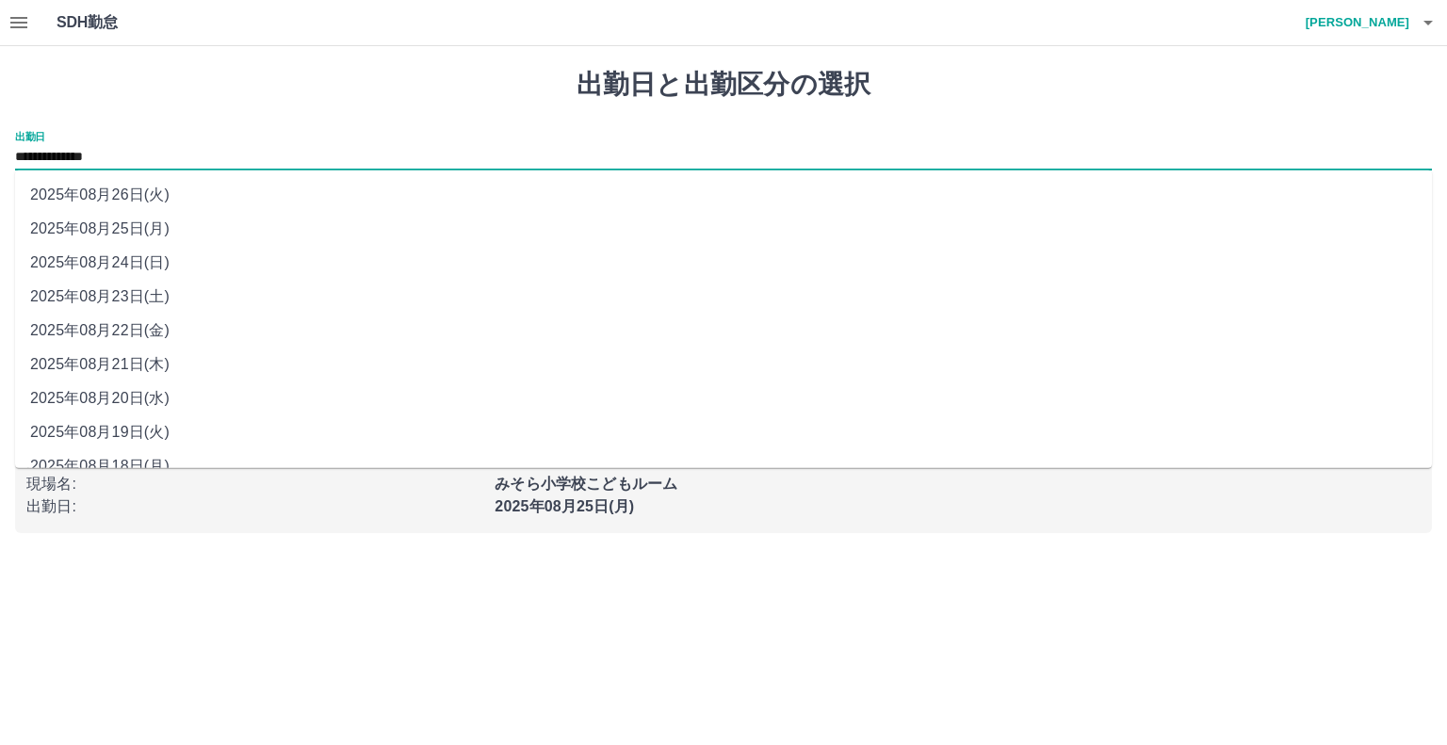
click at [150, 267] on li "2025年08月24日(日)" at bounding box center [723, 263] width 1417 height 34
type input "**********"
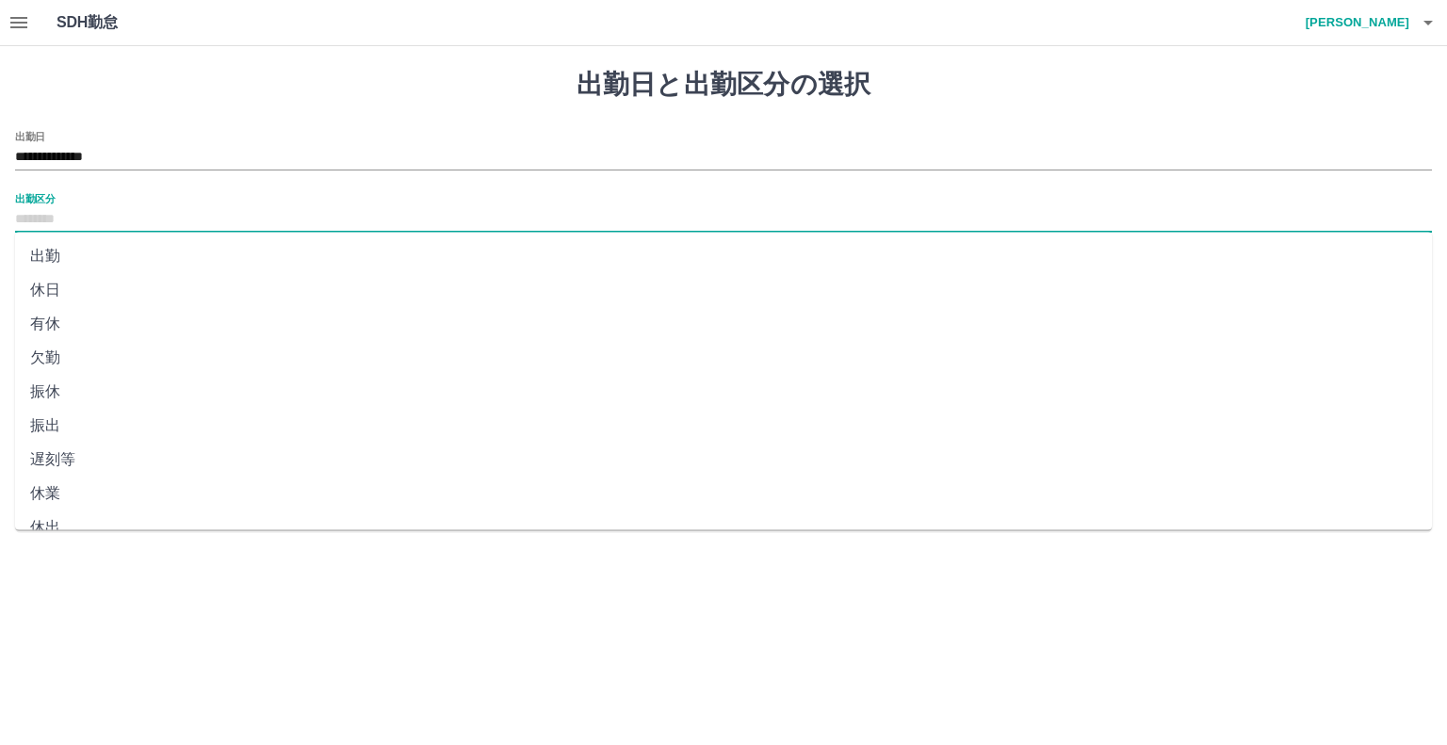
click at [24, 216] on input "出勤区分" at bounding box center [723, 220] width 1417 height 24
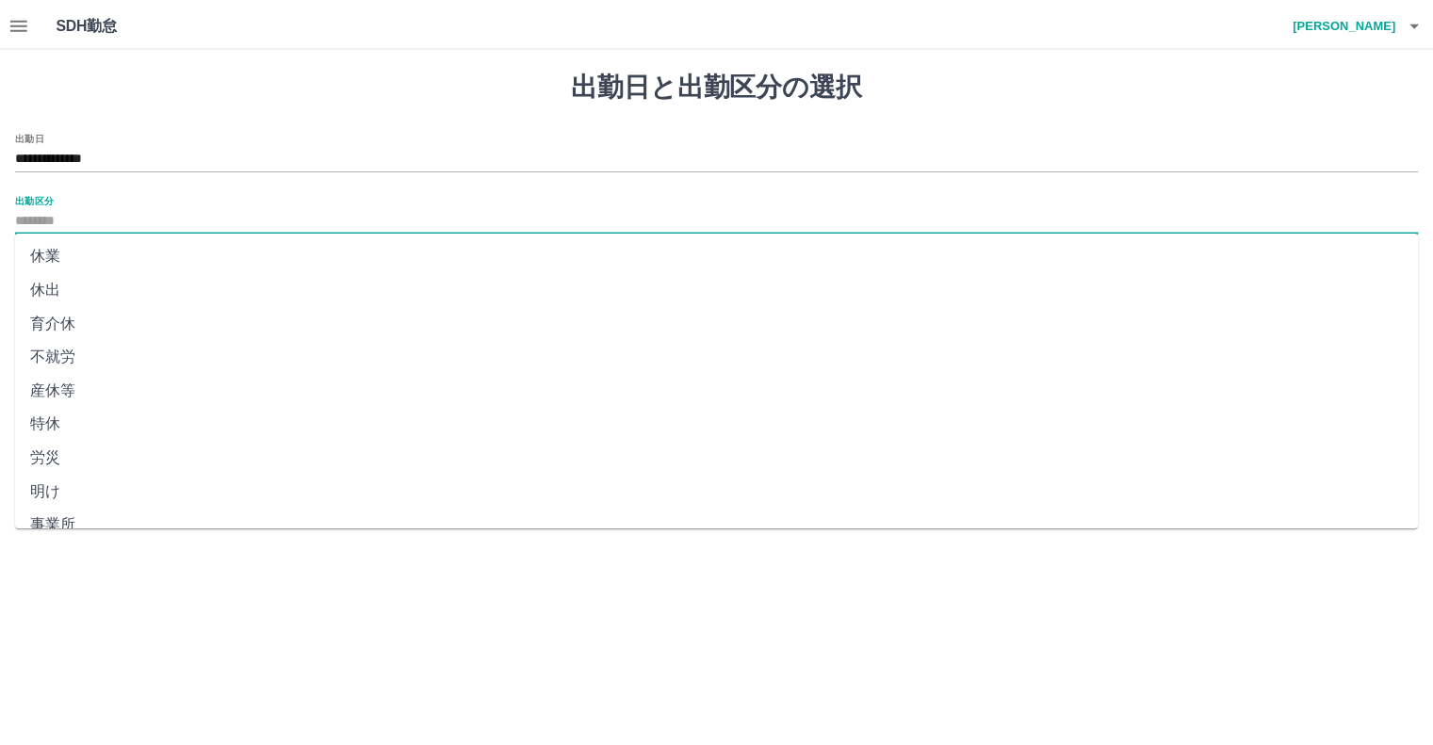
scroll to position [283, 0]
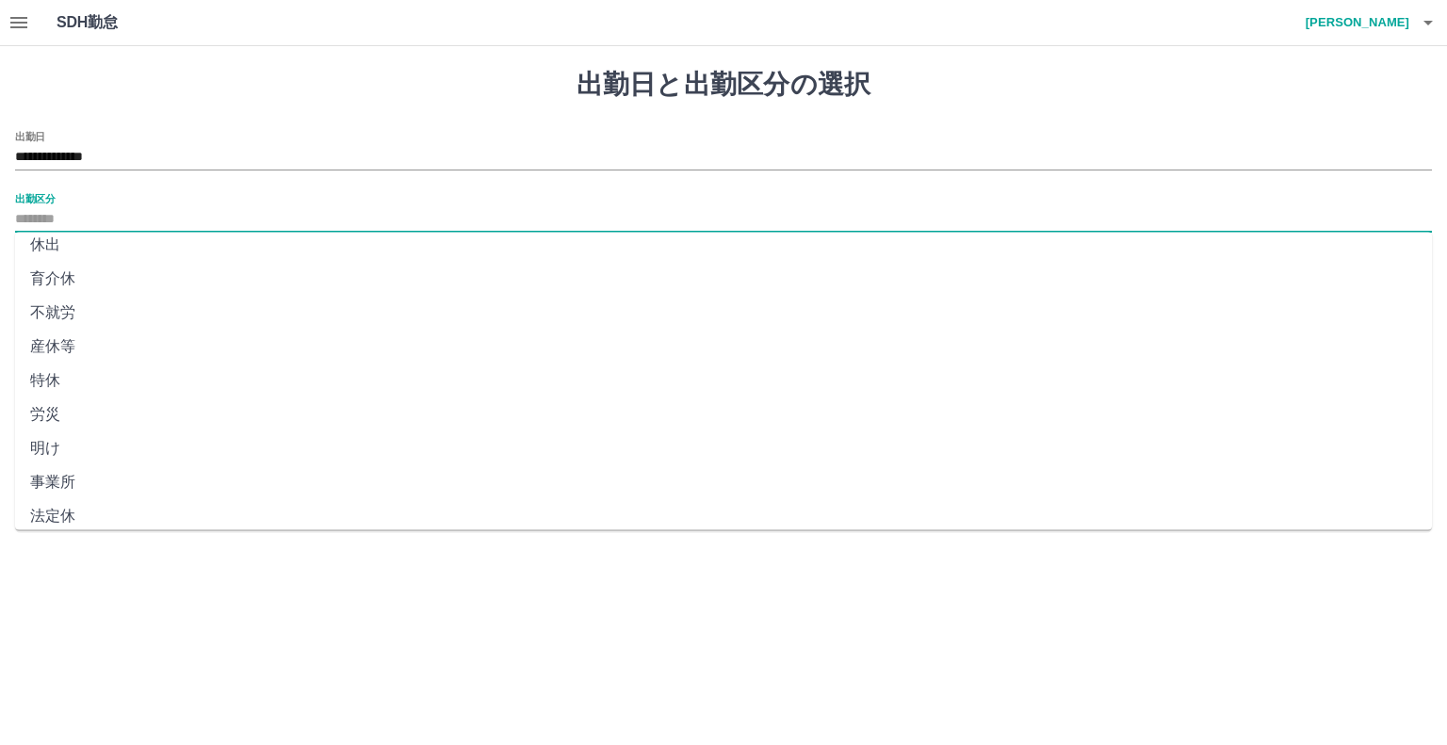
click at [57, 523] on li "法定休" at bounding box center [723, 516] width 1417 height 34
type input "***"
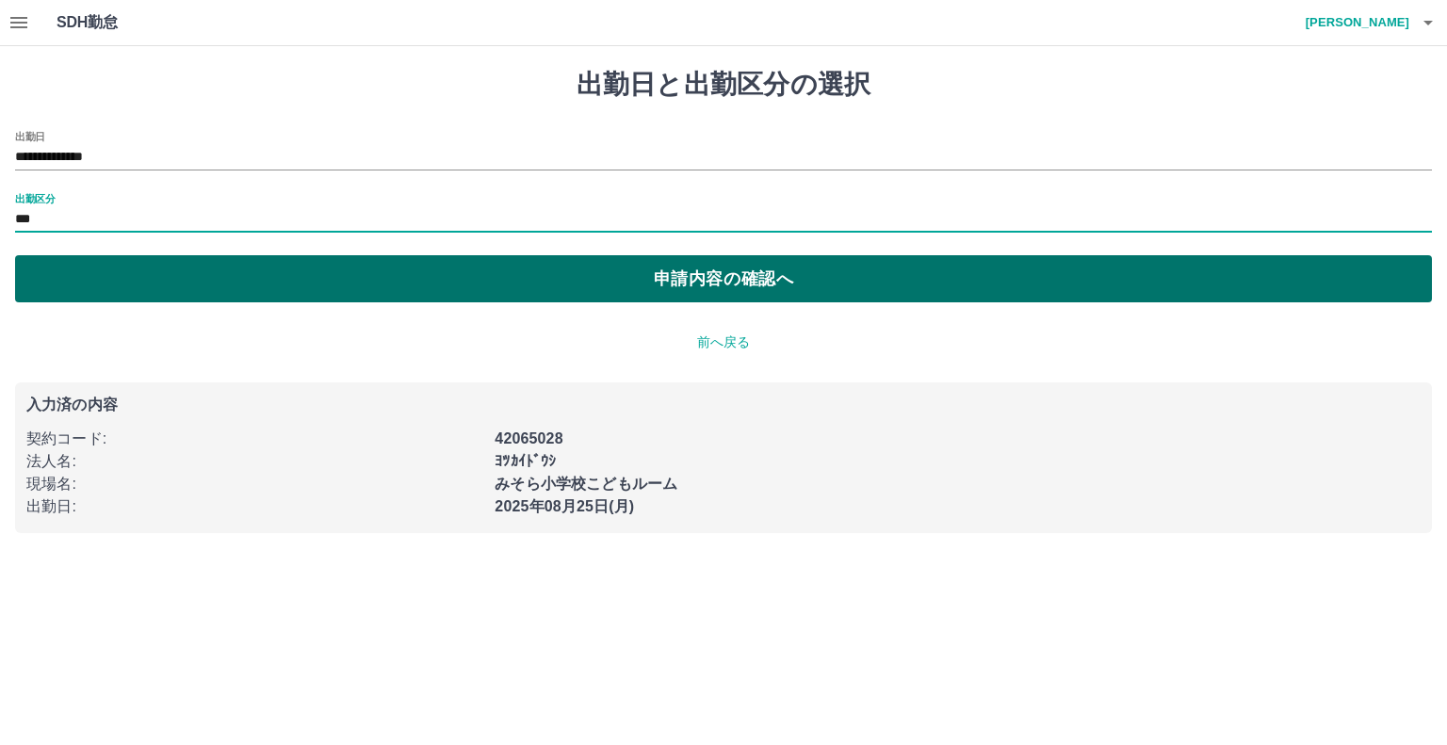
click at [725, 280] on button "申請内容の確認へ" at bounding box center [723, 278] width 1417 height 47
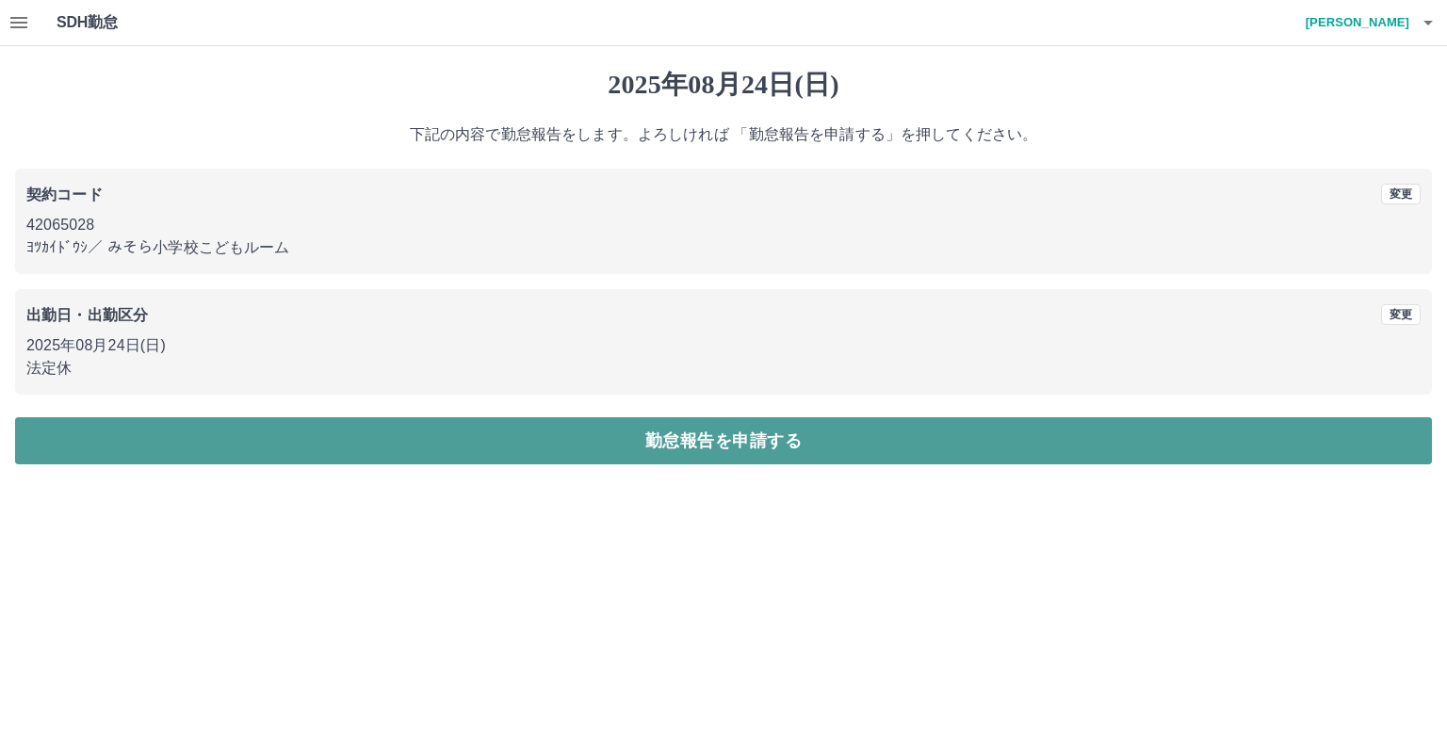
click at [760, 440] on button "勤怠報告を申請する" at bounding box center [723, 440] width 1417 height 47
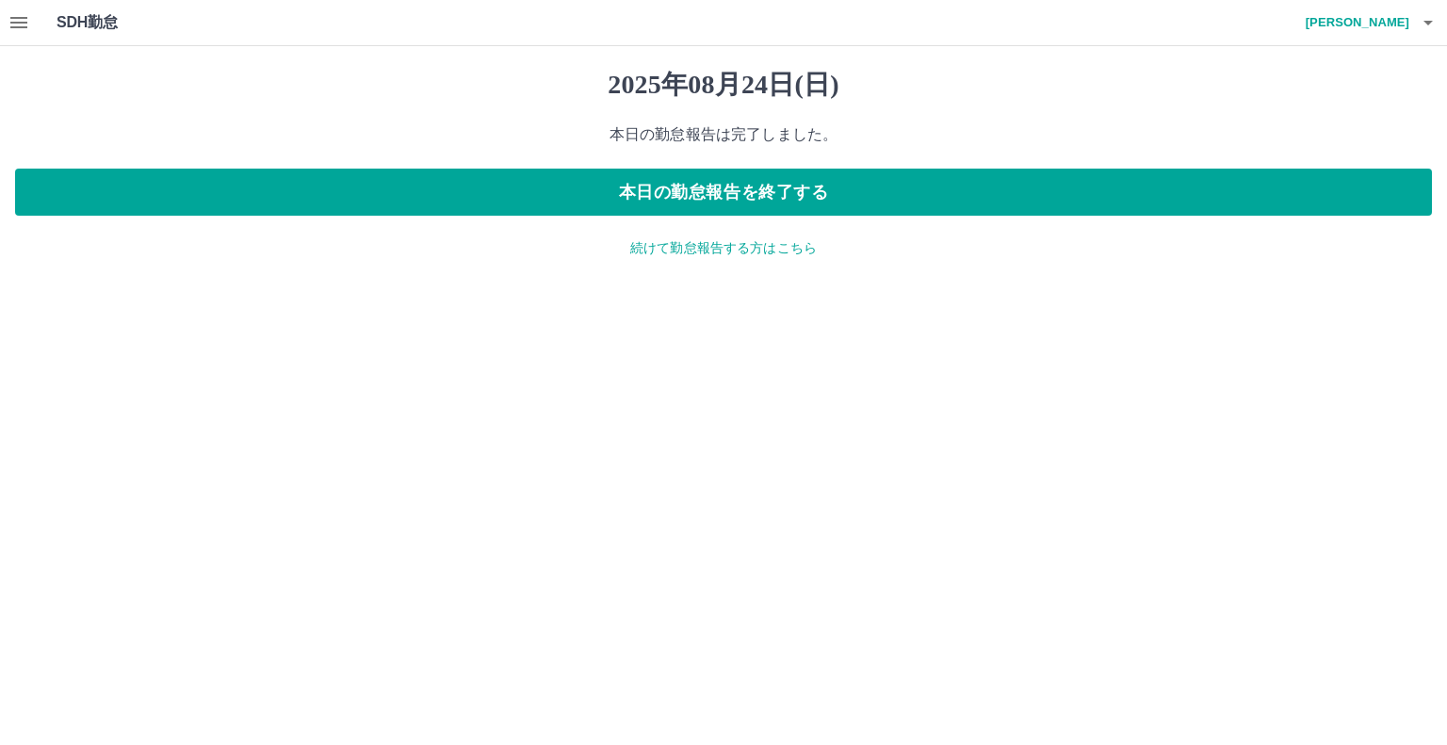
click at [755, 252] on p "続けて勤怠報告する方はこちら" at bounding box center [723, 248] width 1417 height 20
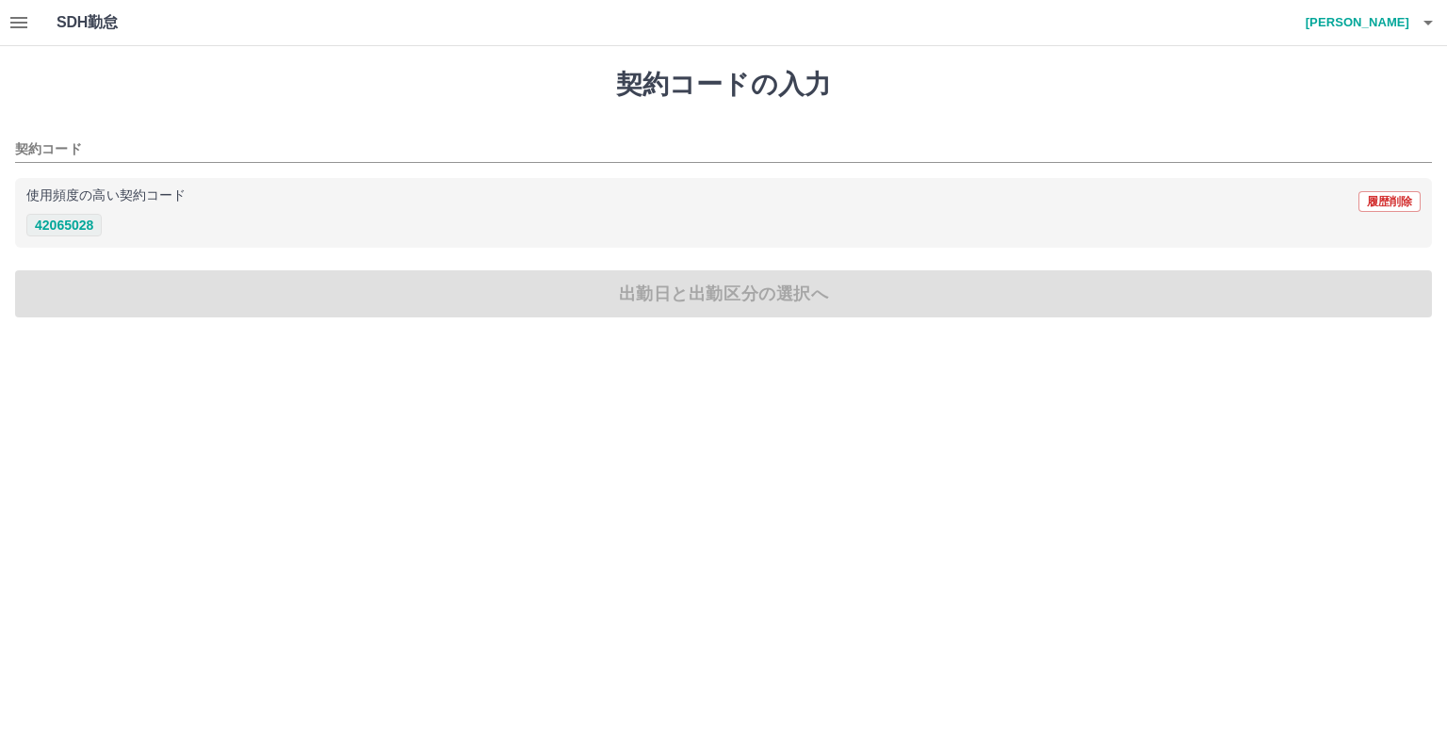
click at [85, 225] on button "42065028" at bounding box center [63, 225] width 75 height 23
type input "********"
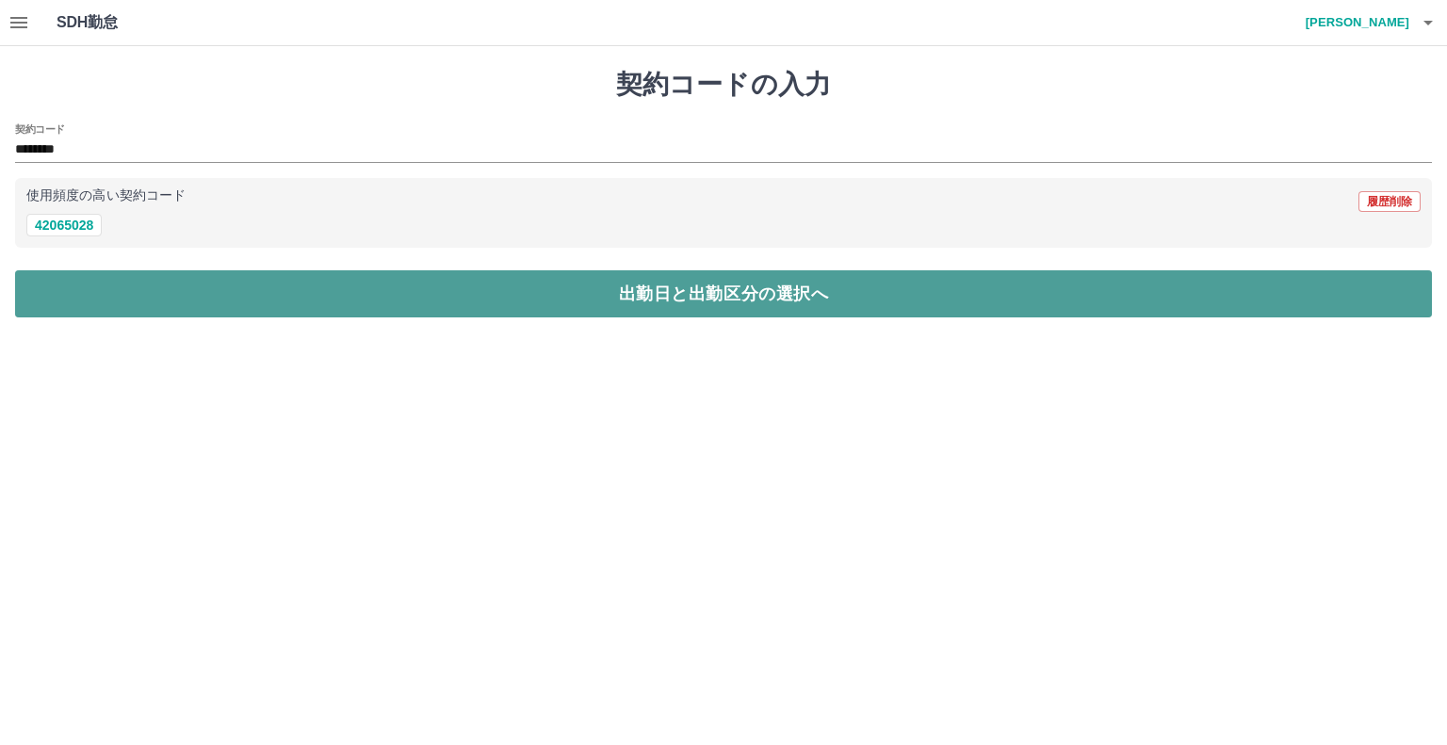
click at [740, 304] on button "出勤日と出勤区分の選択へ" at bounding box center [723, 293] width 1417 height 47
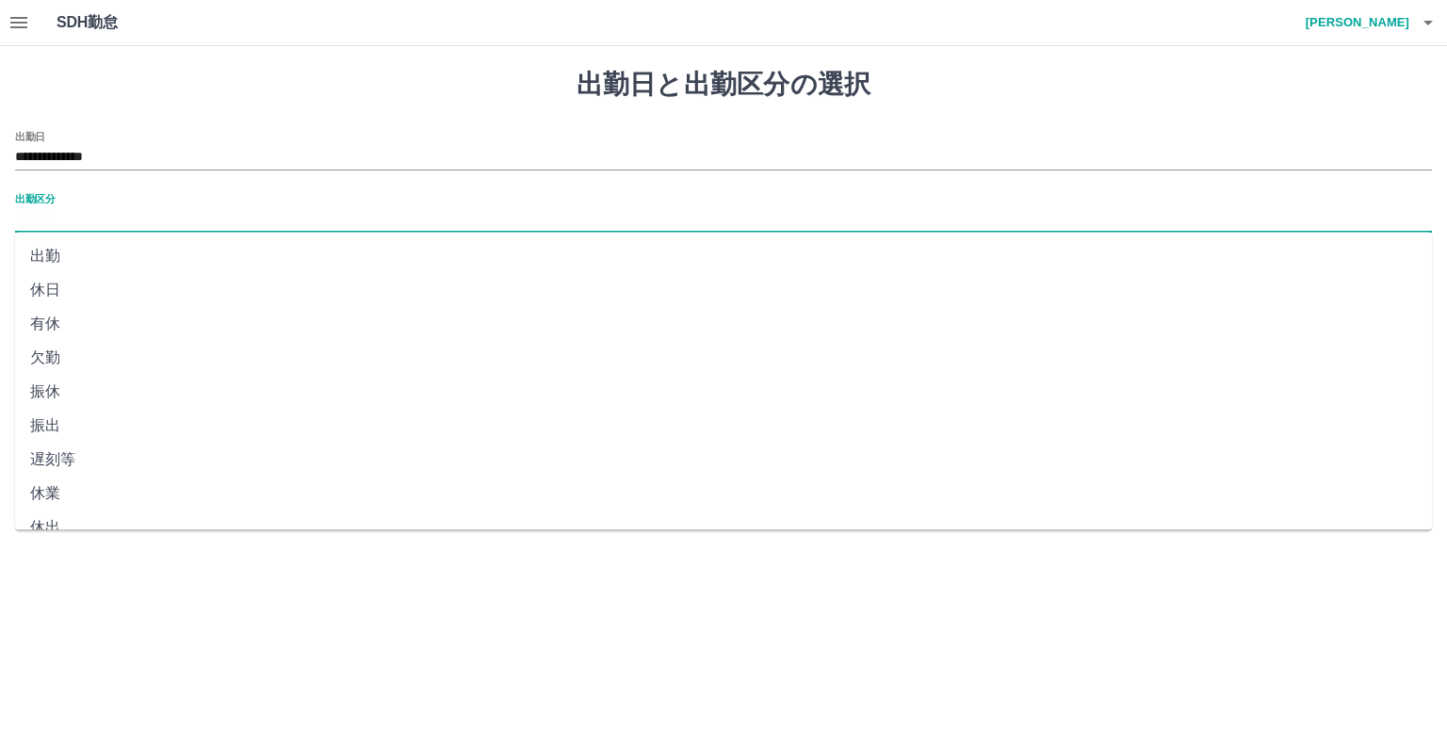
click at [60, 221] on input "出勤区分" at bounding box center [723, 220] width 1417 height 24
click at [66, 255] on li "出勤" at bounding box center [723, 256] width 1417 height 34
type input "**"
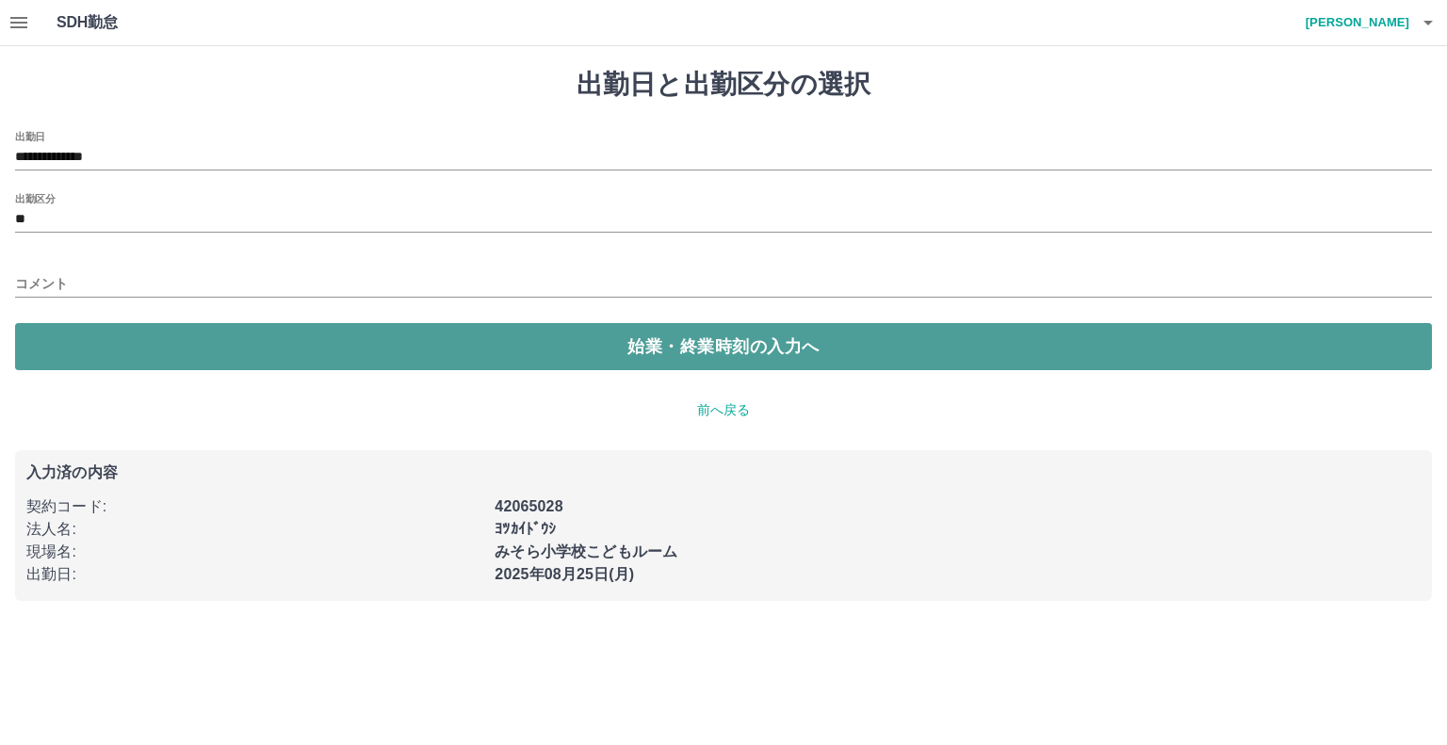
click at [795, 350] on button "始業・終業時刻の入力へ" at bounding box center [723, 346] width 1417 height 47
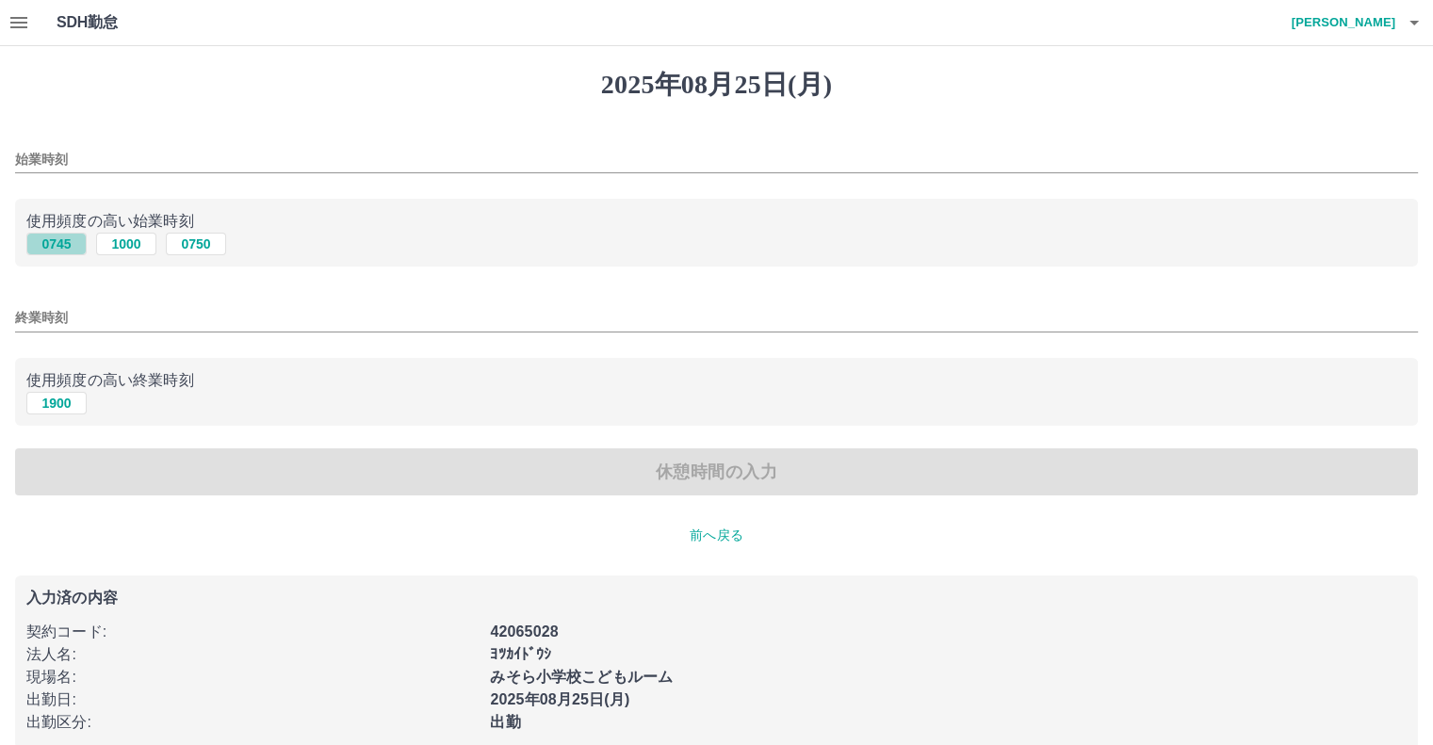
click at [48, 248] on button "0745" at bounding box center [56, 244] width 60 height 23
type input "****"
click at [70, 407] on button "1900" at bounding box center [56, 403] width 60 height 23
type input "****"
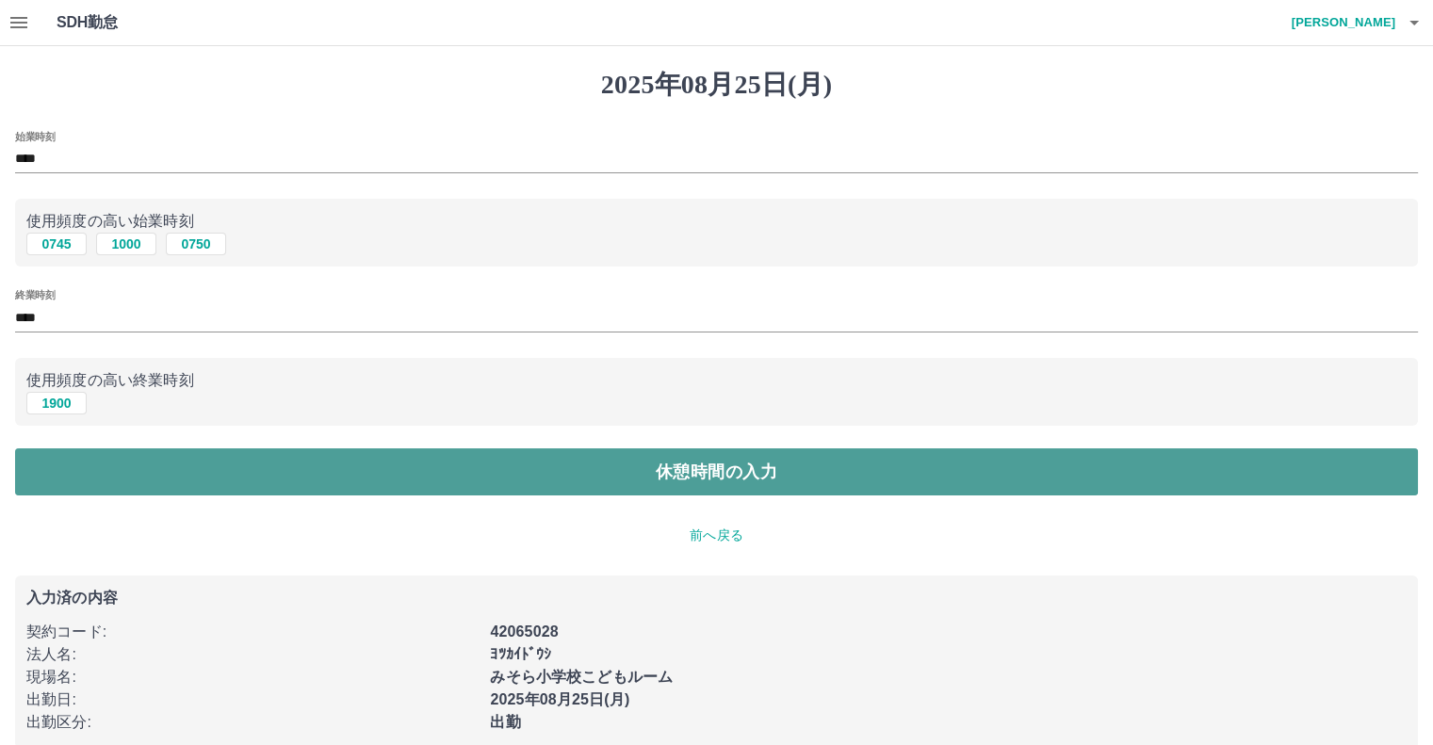
click at [739, 473] on button "休憩時間の入力" at bounding box center [716, 472] width 1403 height 47
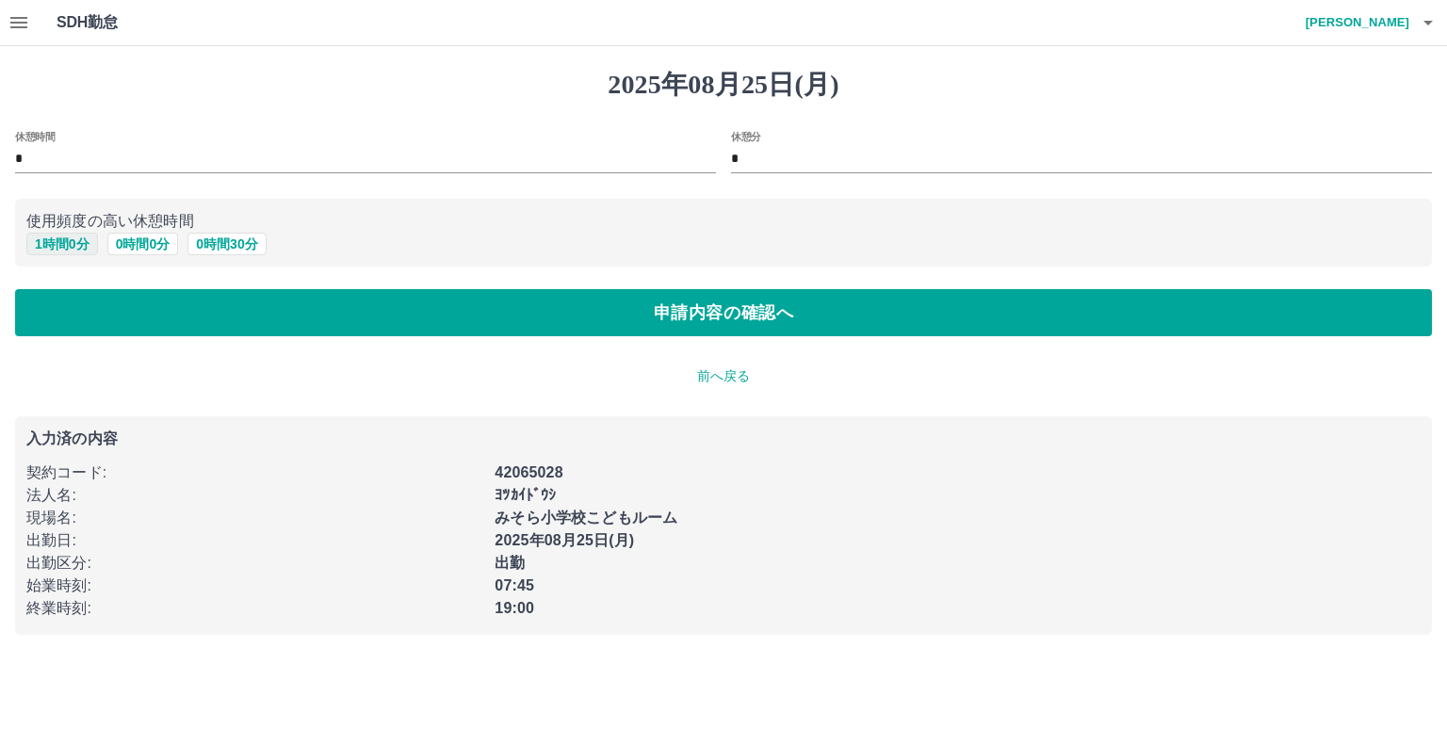
click at [78, 248] on button "1 時間 0 分" at bounding box center [62, 244] width 72 height 23
type input "*"
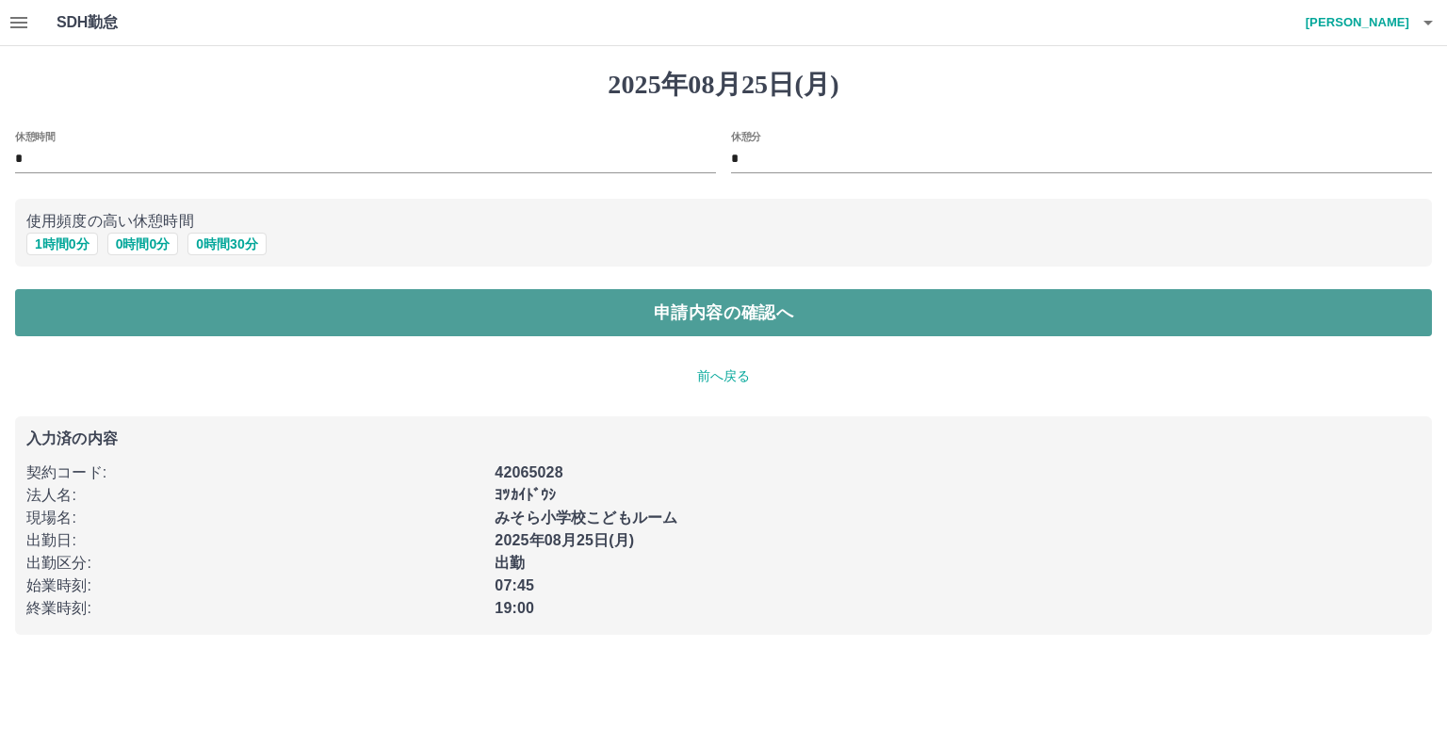
click at [803, 317] on button "申請内容の確認へ" at bounding box center [723, 312] width 1417 height 47
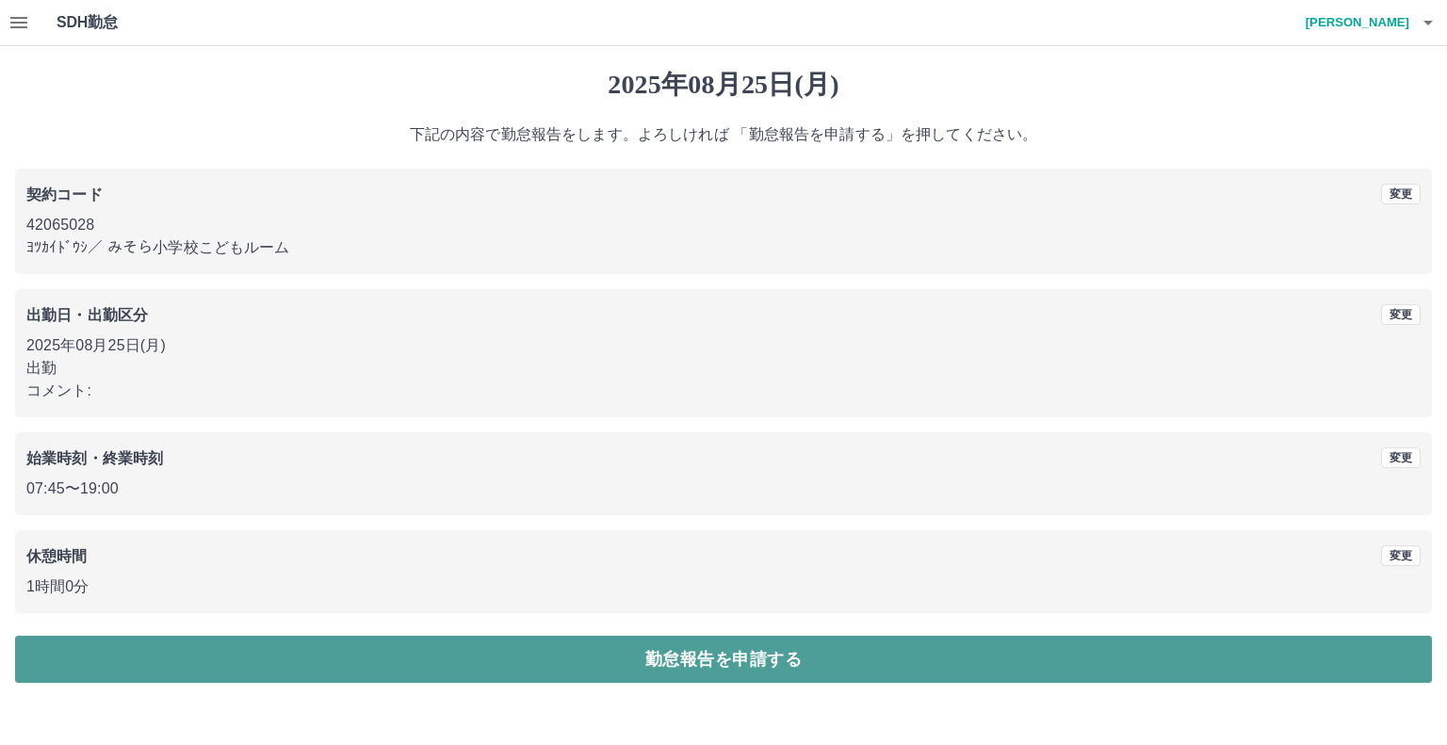
click at [760, 655] on button "勤怠報告を申請する" at bounding box center [723, 659] width 1417 height 47
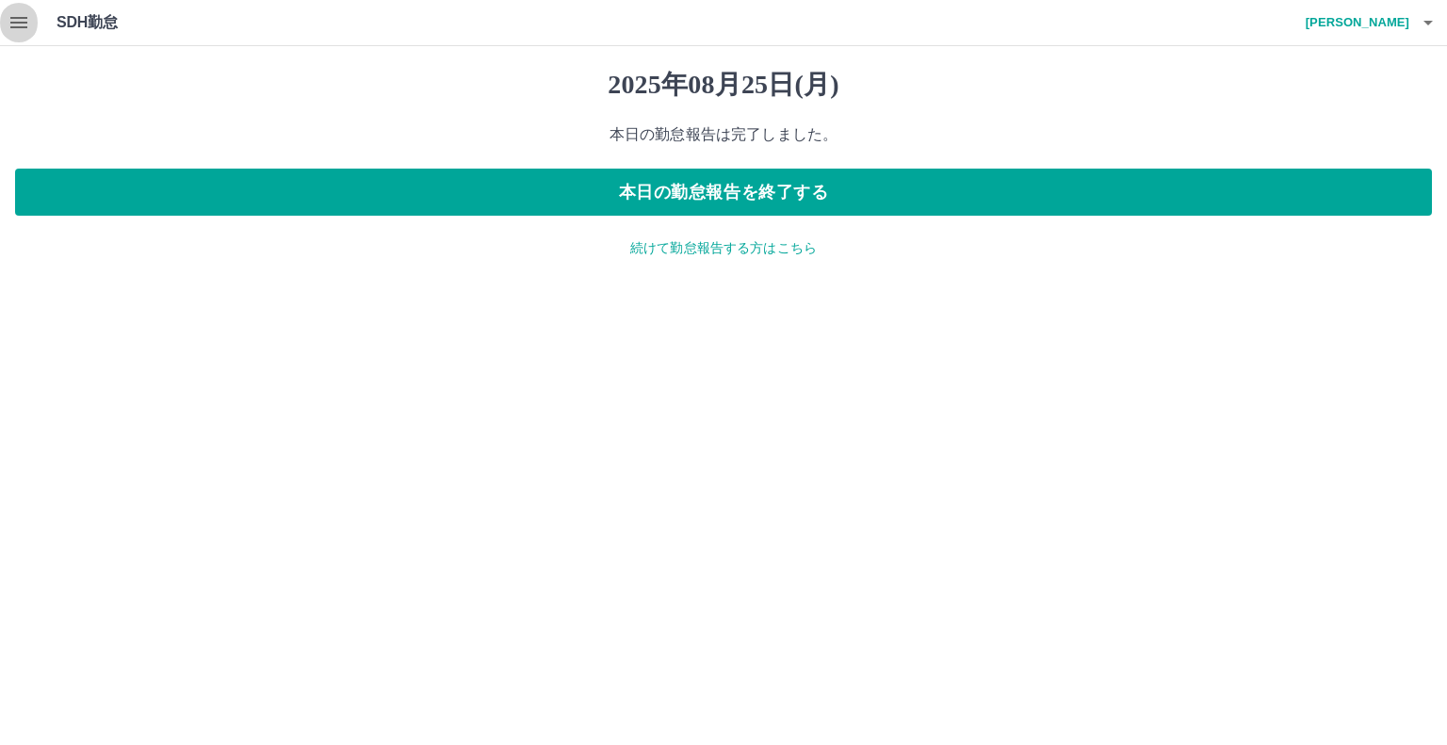
click at [19, 16] on icon "button" at bounding box center [19, 22] width 23 height 23
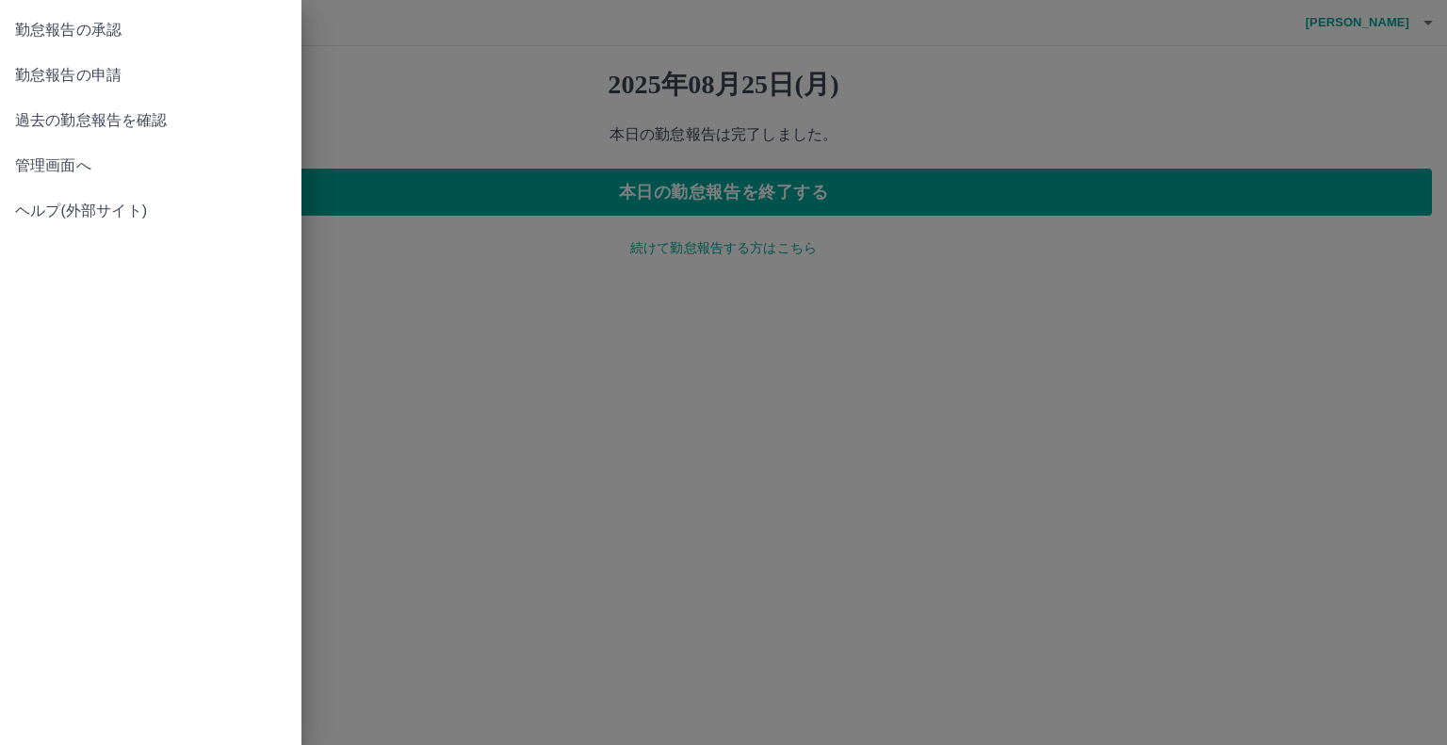
click at [105, 29] on span "勤怠報告の承認" at bounding box center [150, 30] width 271 height 23
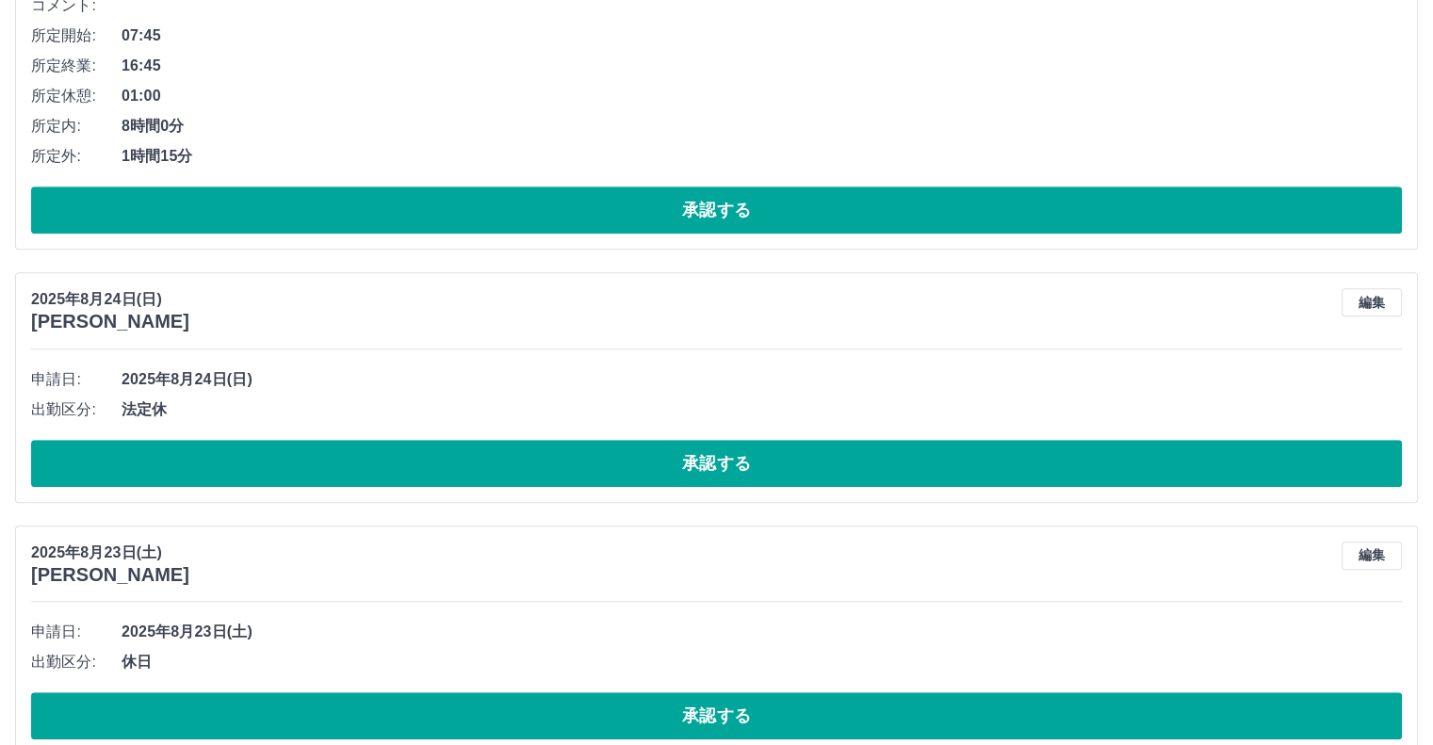
scroll to position [1029, 0]
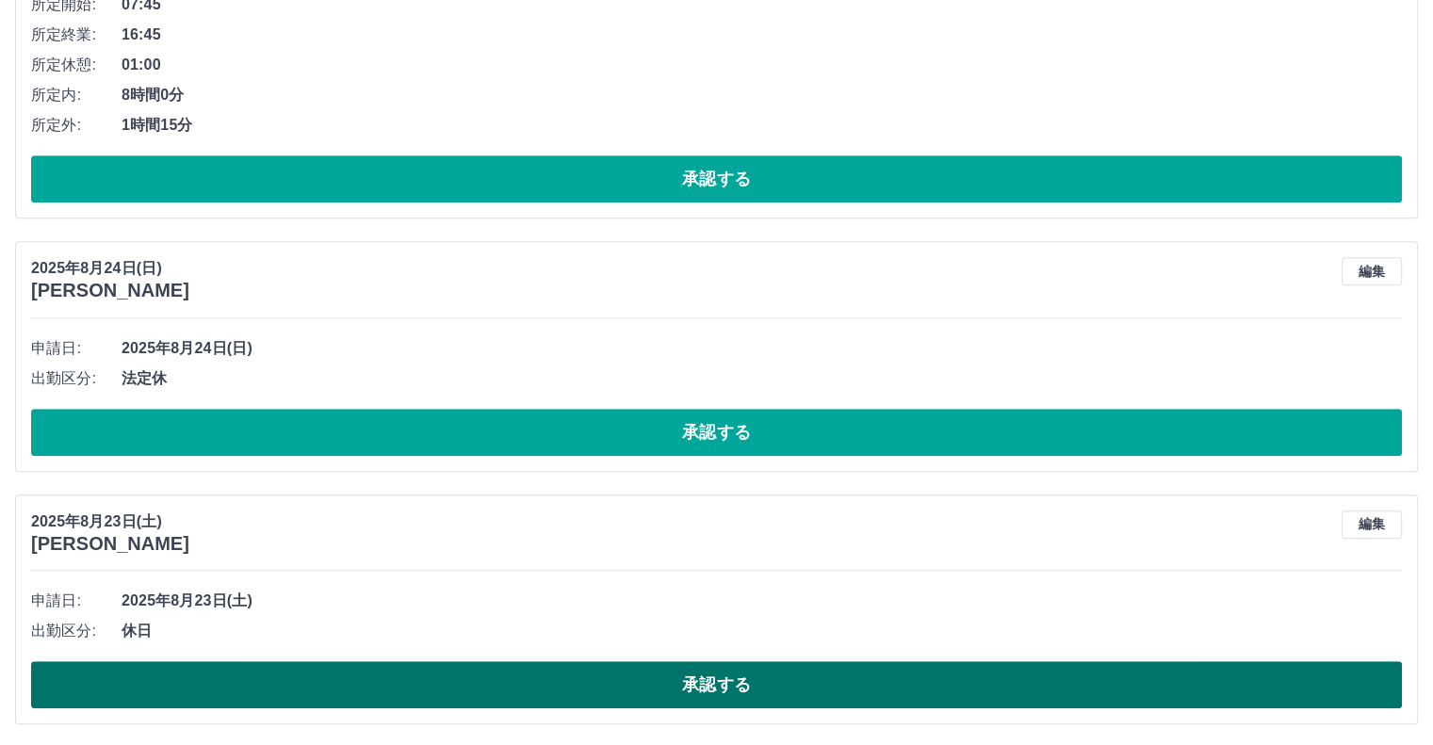
click at [739, 684] on button "承認する" at bounding box center [716, 684] width 1371 height 47
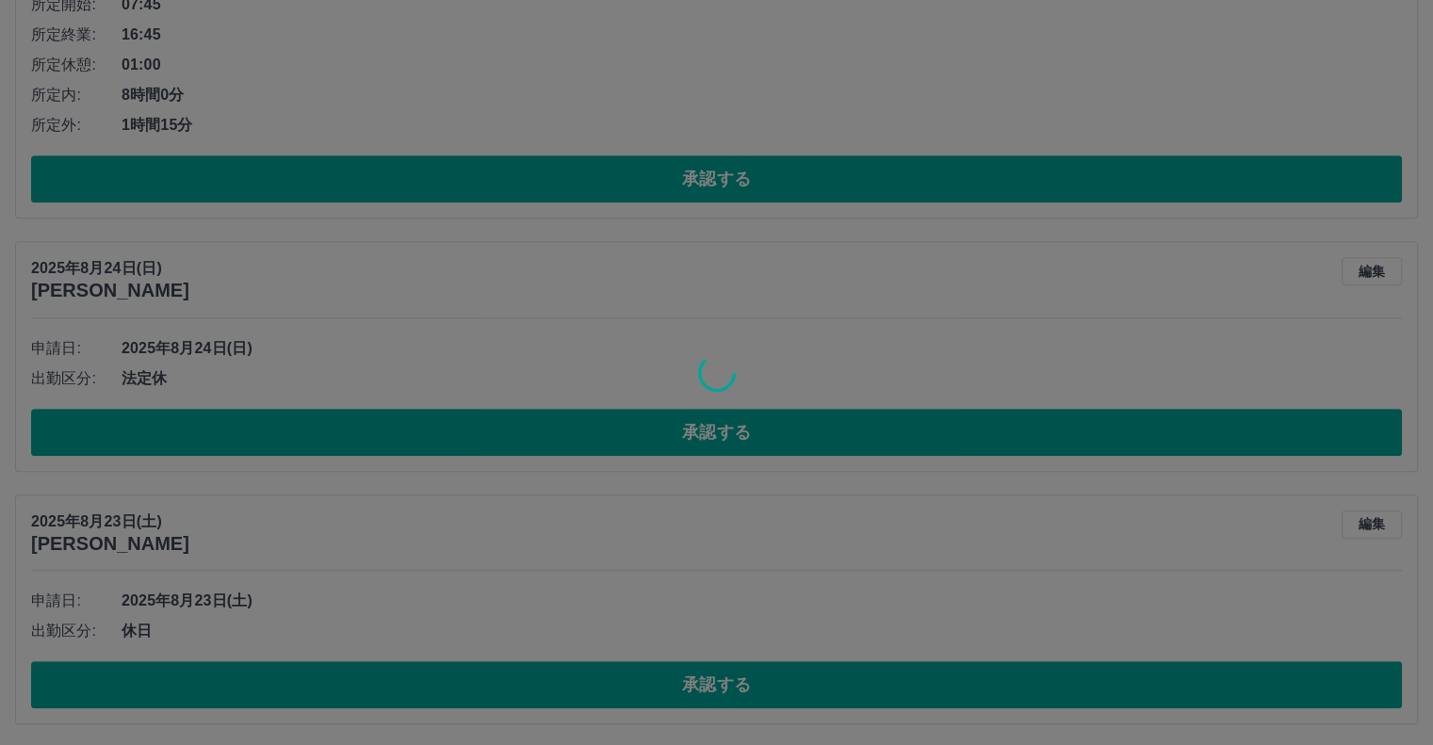
scroll to position [776, 0]
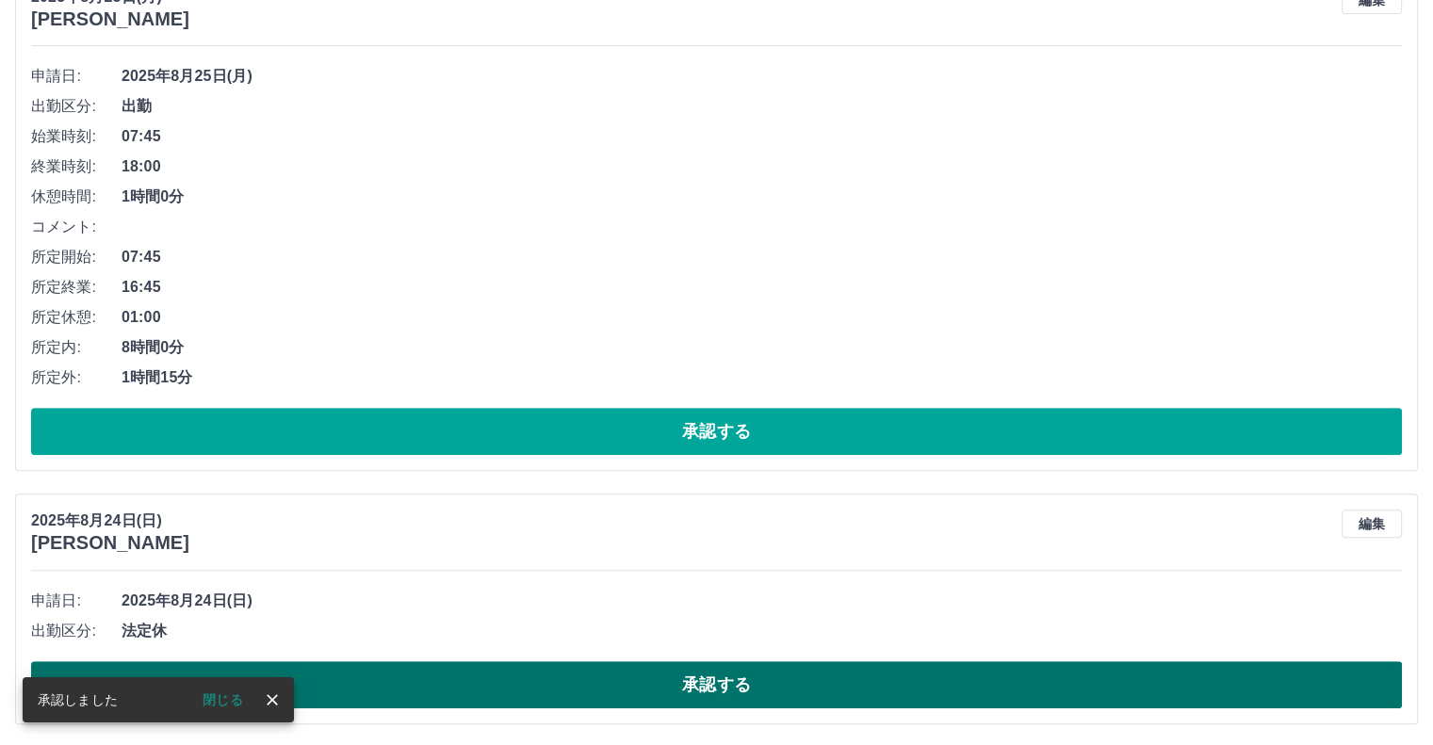
click at [732, 683] on button "承認する" at bounding box center [716, 684] width 1371 height 47
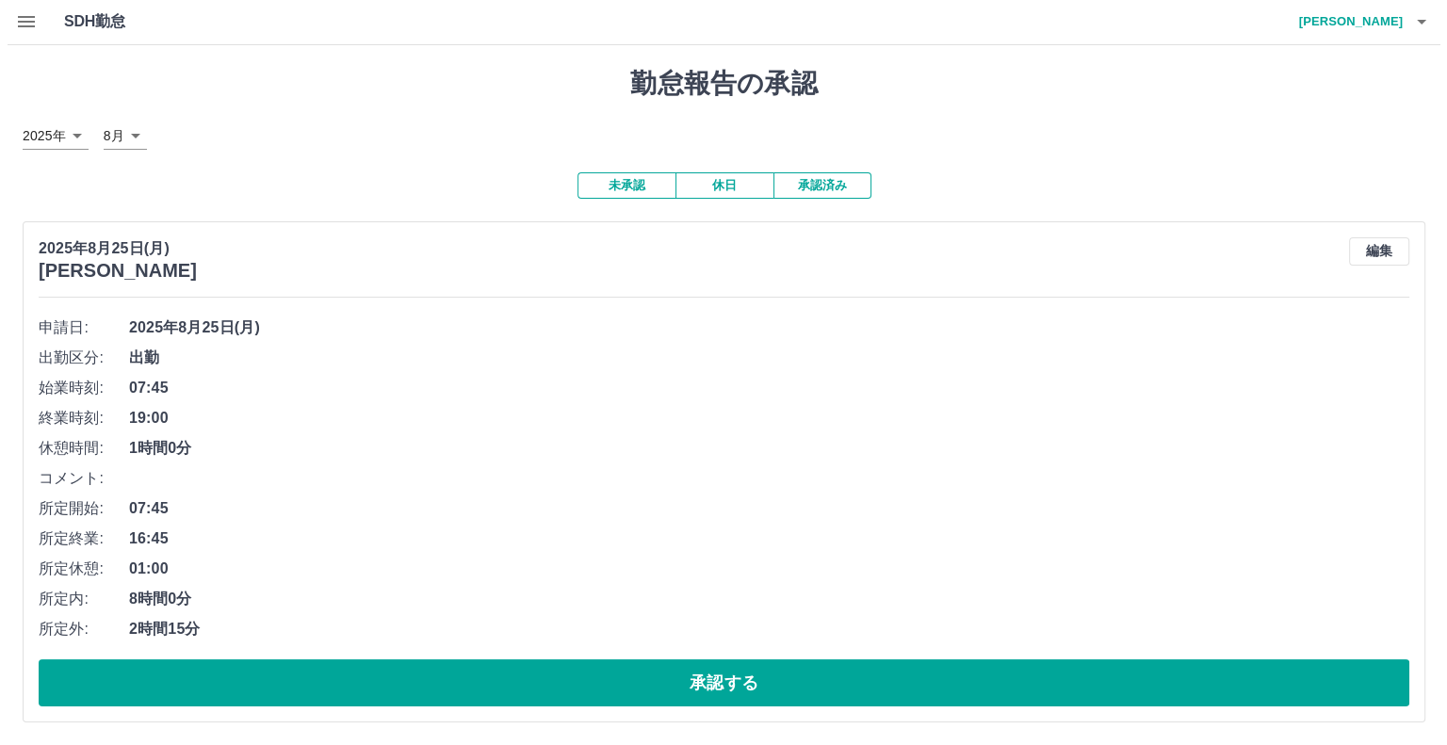
scroll to position [0, 0]
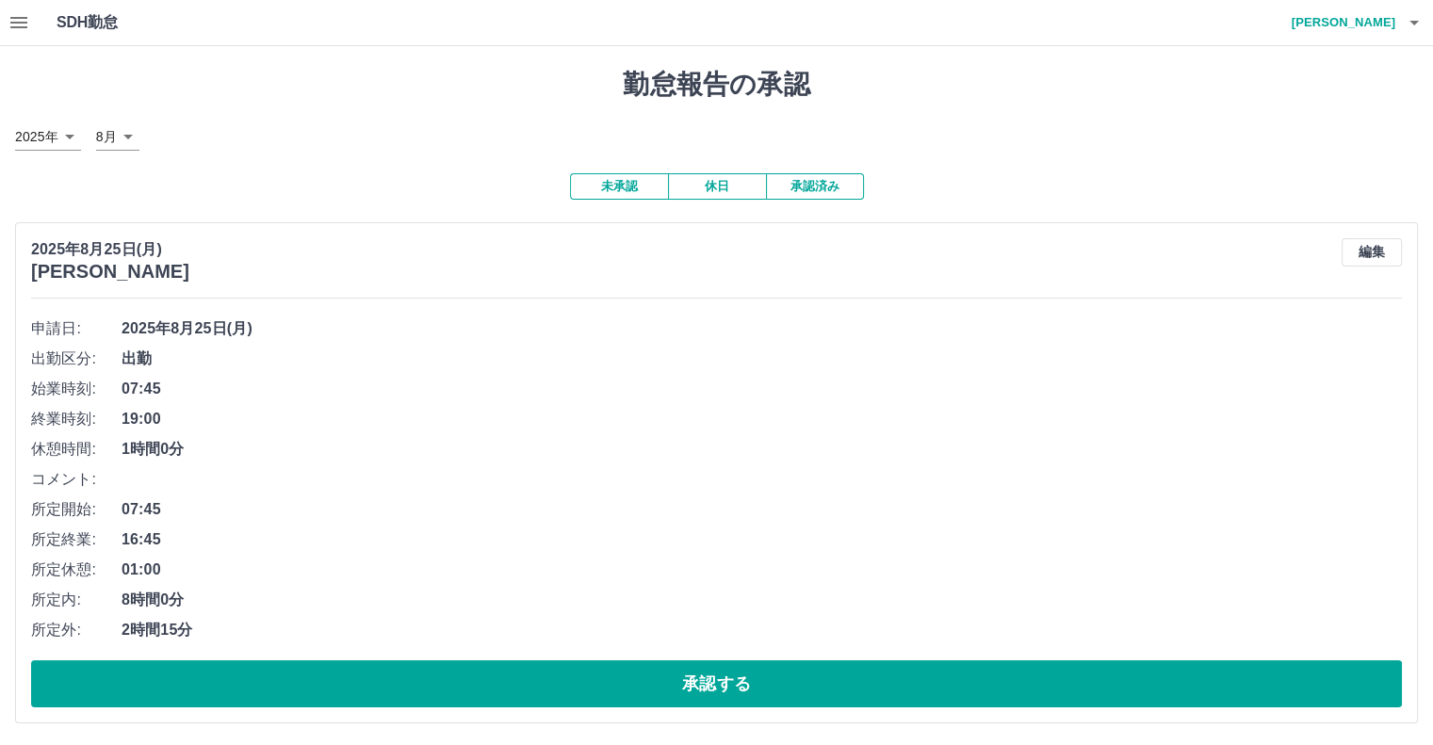
click at [1416, 19] on icon "button" at bounding box center [1414, 22] width 23 height 23
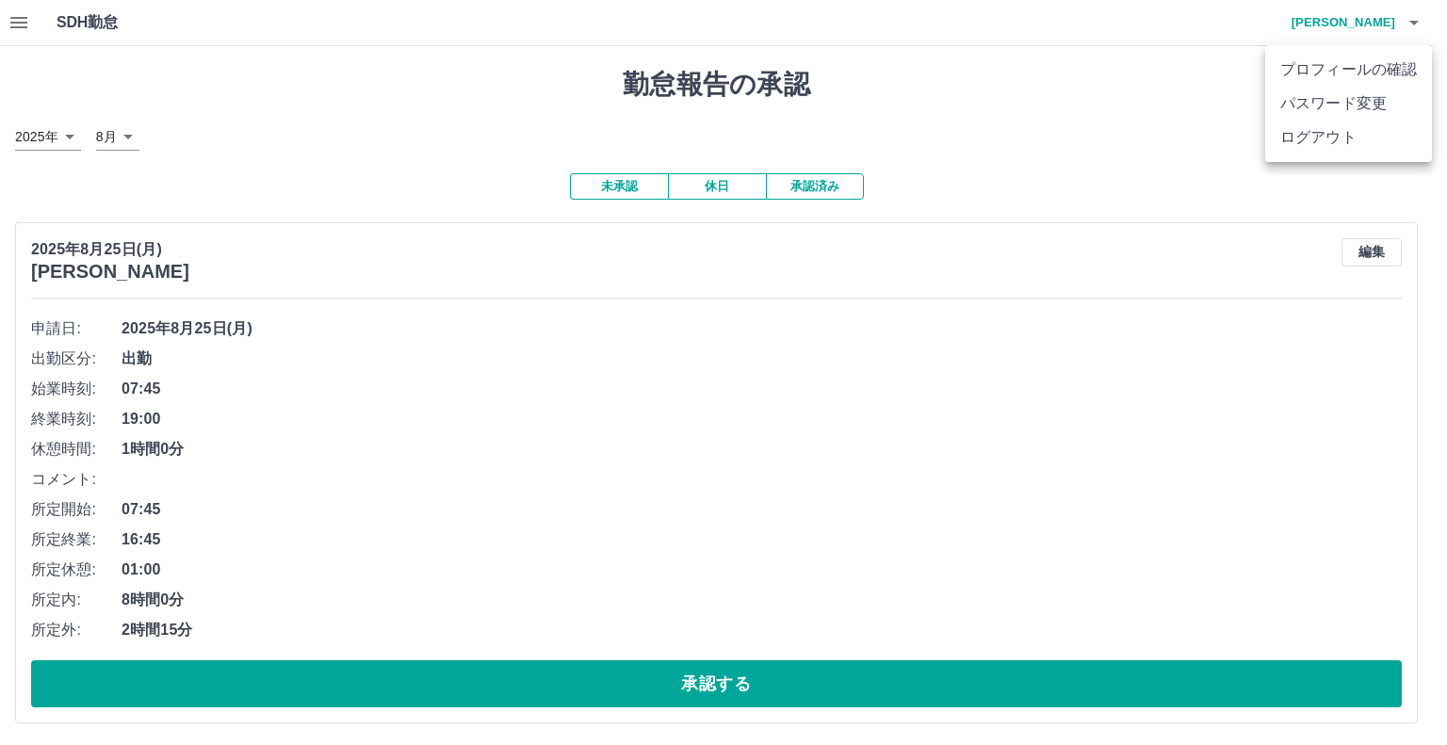
click at [1336, 137] on li "ログアウト" at bounding box center [1348, 138] width 167 height 34
